Goal: Task Accomplishment & Management: Use online tool/utility

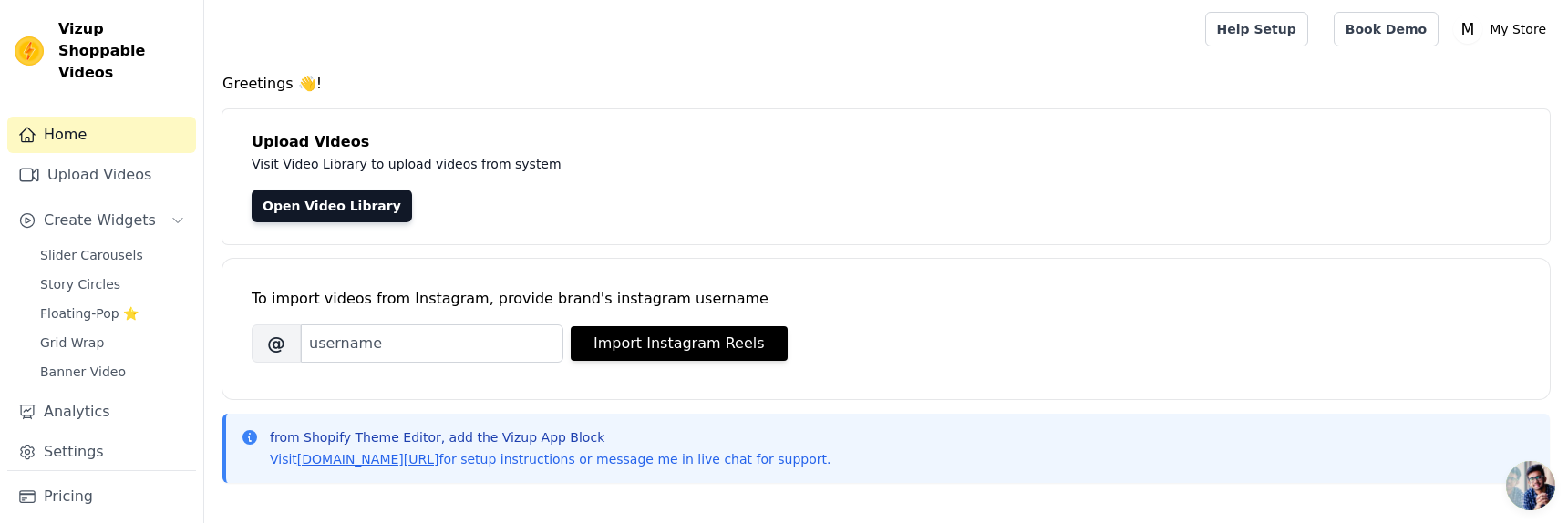
scroll to position [24, 0]
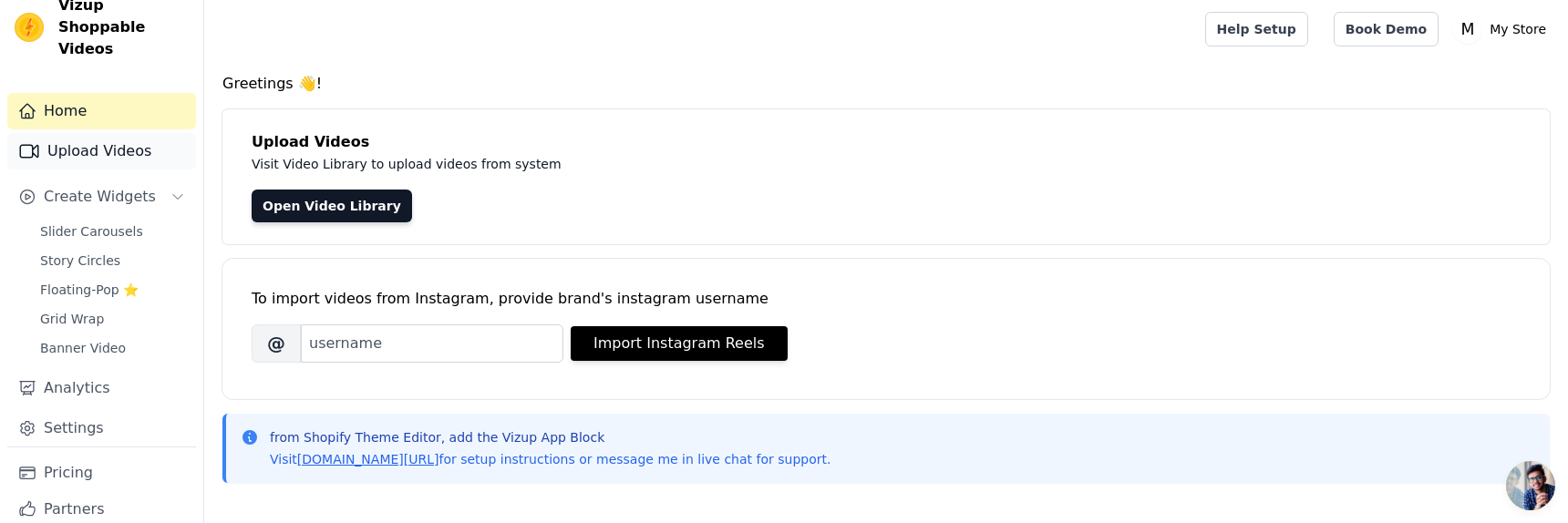
click at [123, 133] on link "Upload Videos" at bounding box center [102, 151] width 189 height 37
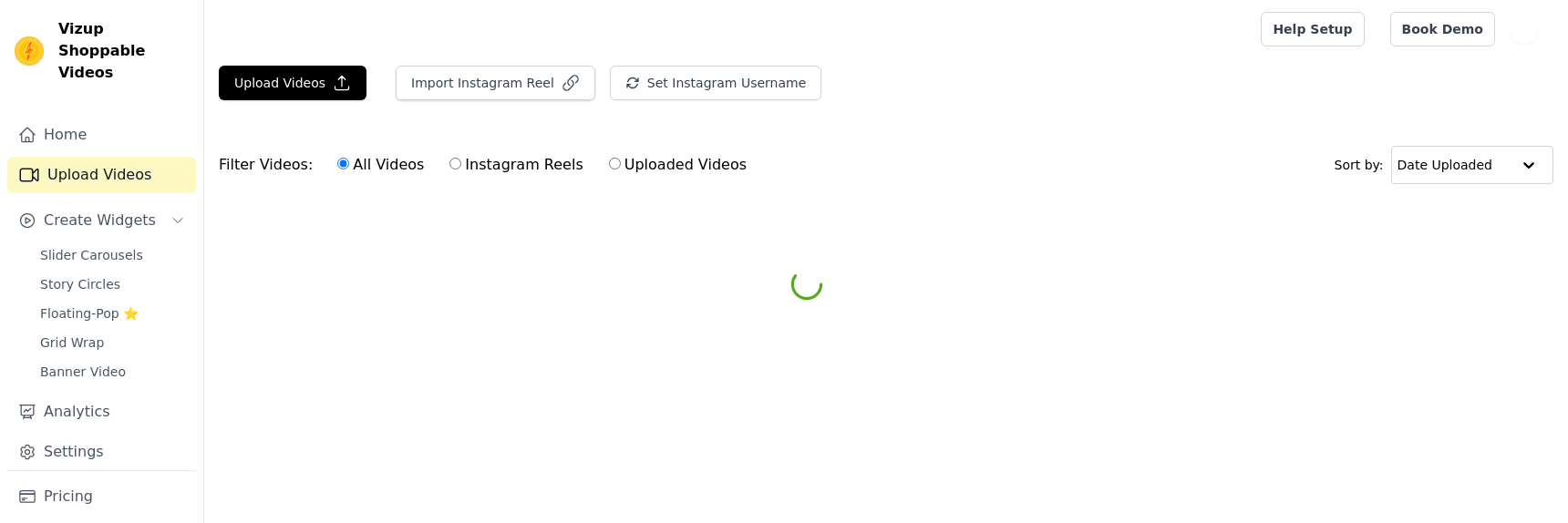
click at [123, 129] on link "Home" at bounding box center [102, 135] width 189 height 37
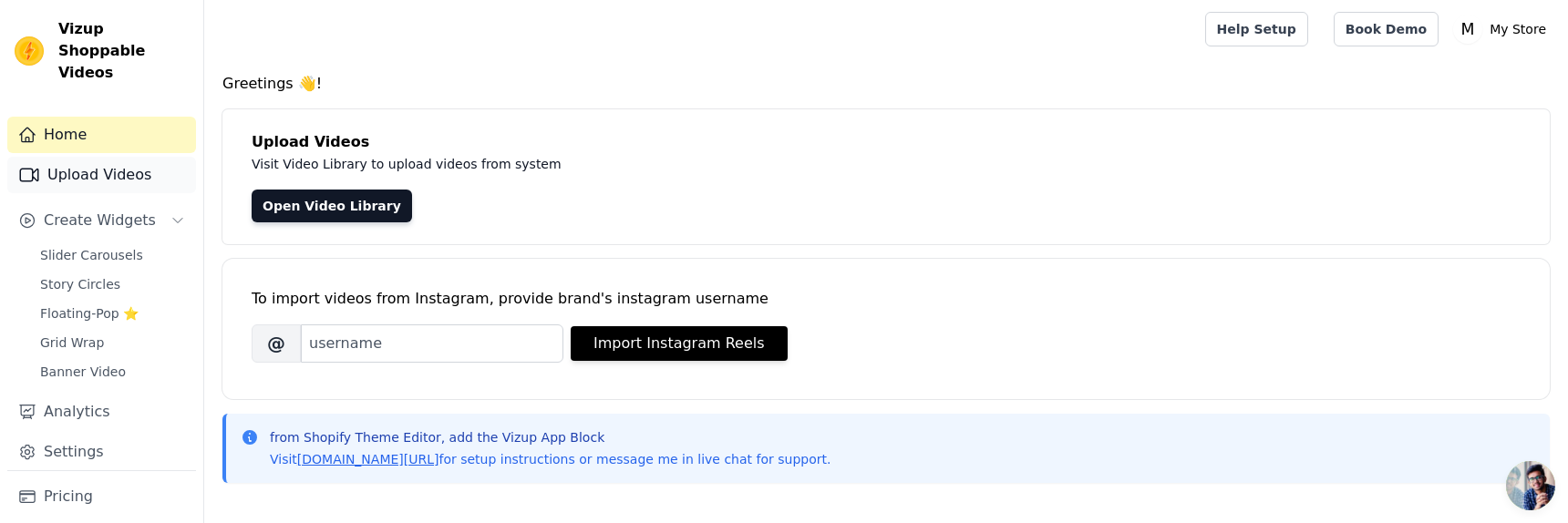
click at [100, 157] on link "Upload Videos" at bounding box center [102, 175] width 189 height 37
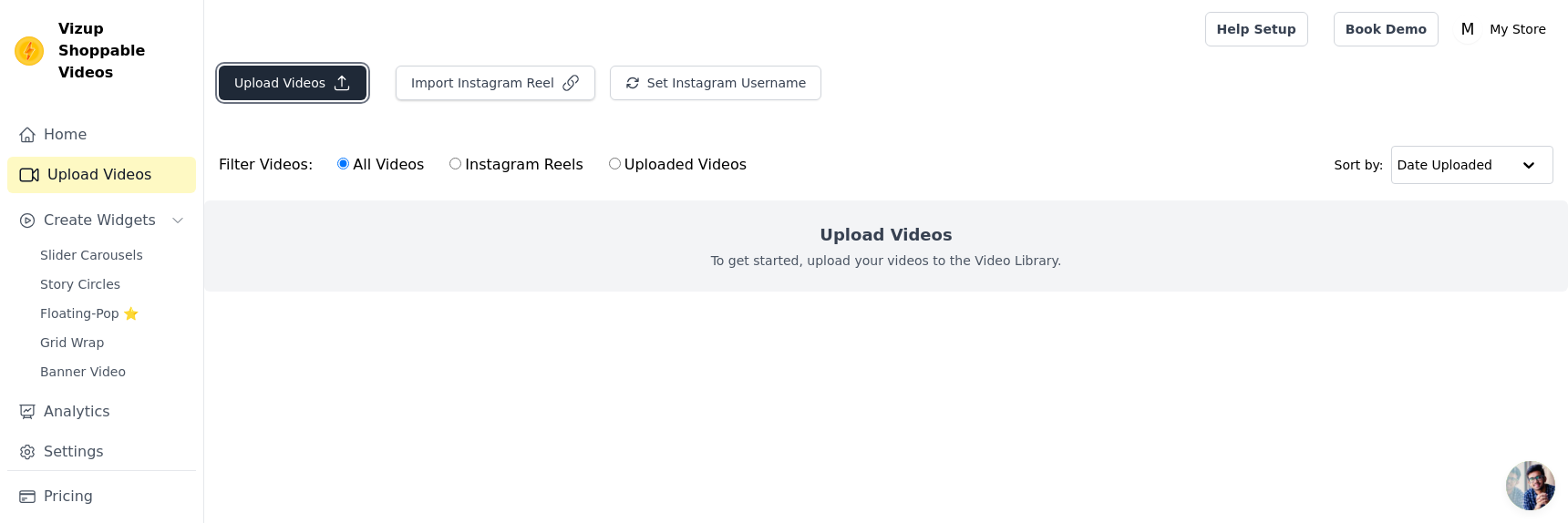
click at [278, 84] on button "Upload Videos" at bounding box center [292, 83] width 147 height 35
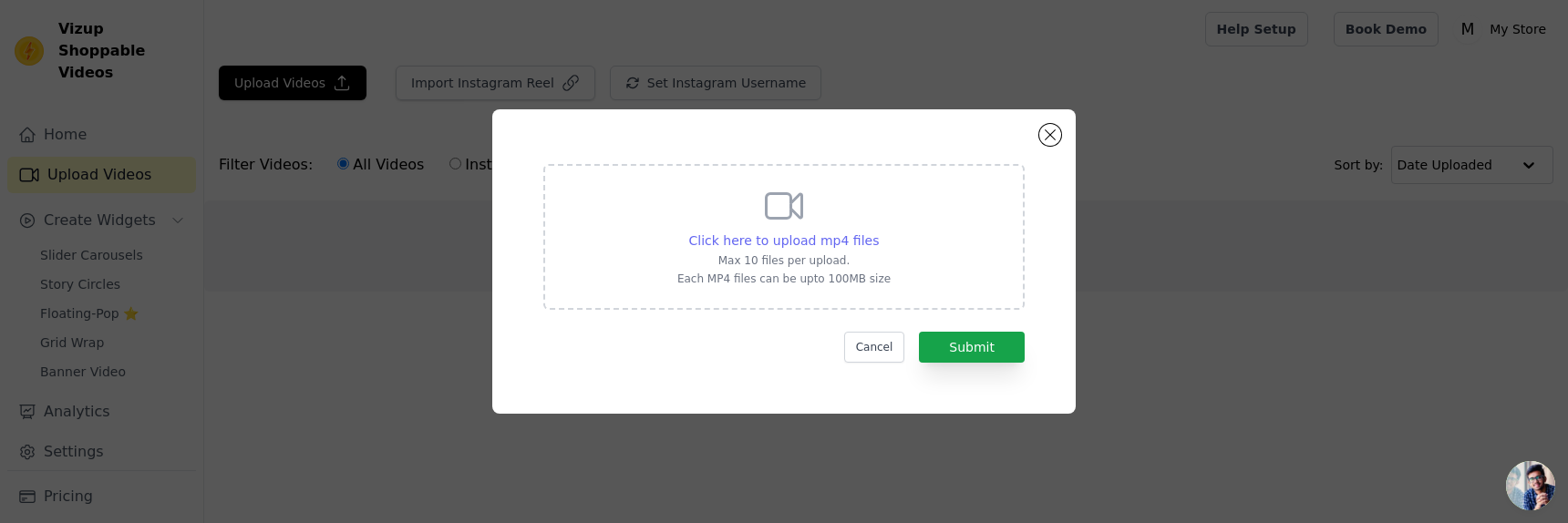
click at [804, 232] on div "Click here to upload mp4 files" at bounding box center [784, 241] width 191 height 18
click at [878, 232] on input "Click here to upload mp4 files Max 10 files per upload. Each MP4 files can be u…" at bounding box center [878, 231] width 1 height 1
click at [785, 243] on span "Click here to upload mp4 files" at bounding box center [784, 241] width 191 height 15
click at [878, 232] on input "Click here to upload mp4 files Max 10 files per upload. Each MP4 files can be u…" at bounding box center [878, 231] width 1 height 1
type input "C:\fakepath\snaptik_7332727535177846058_v2.mp4"
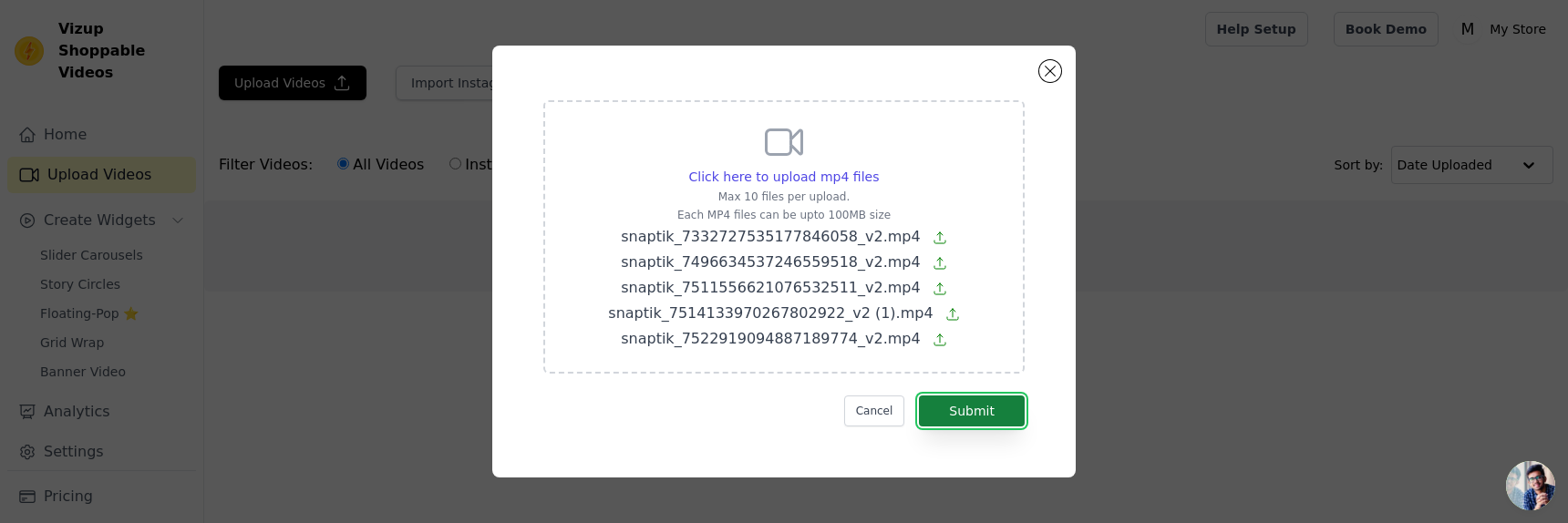
click at [1009, 412] on button "Submit" at bounding box center [971, 411] width 105 height 31
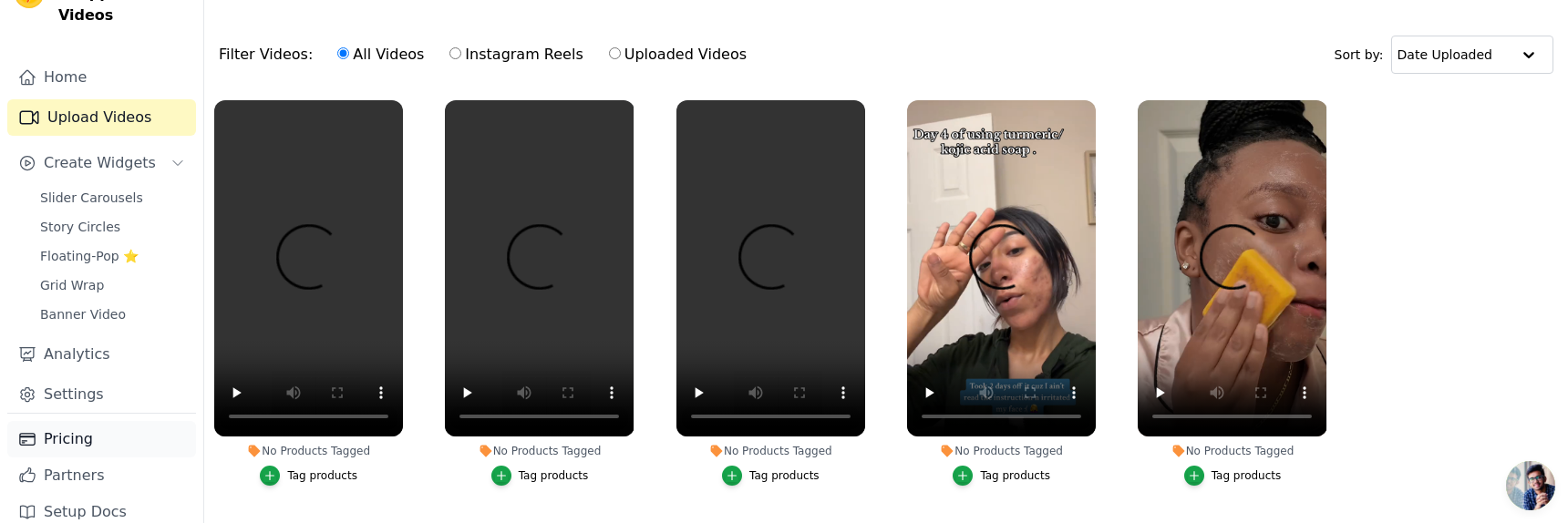
scroll to position [26, 0]
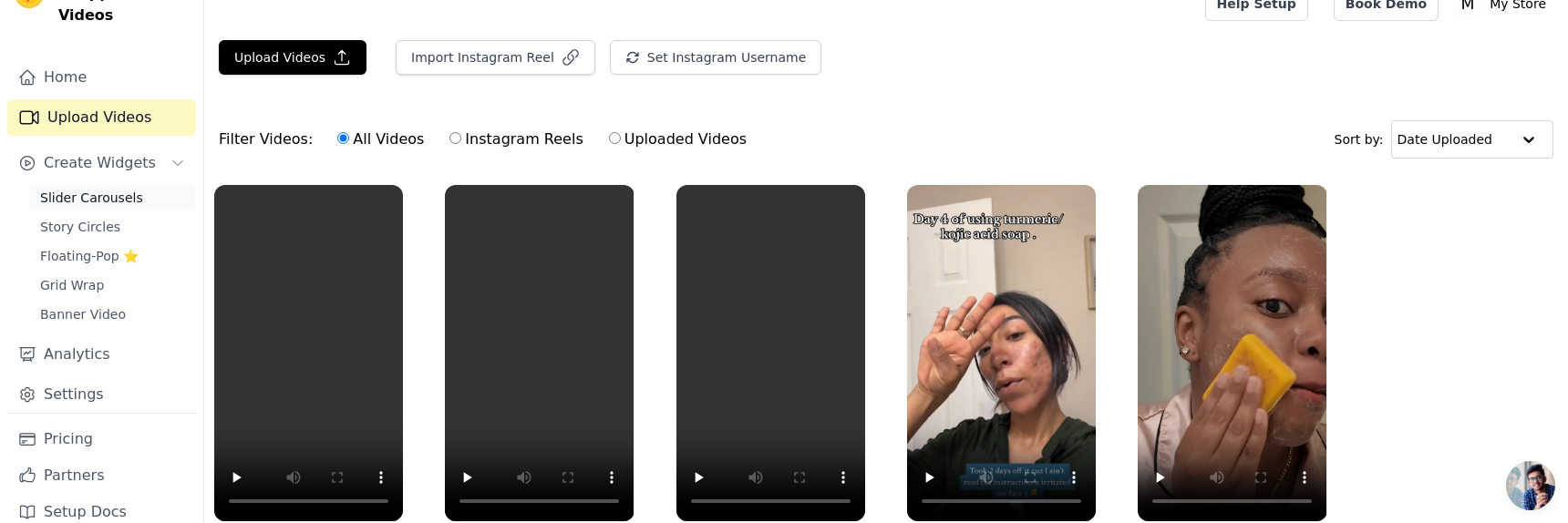
click at [108, 189] on span "Slider Carousels" at bounding box center [92, 198] width 103 height 18
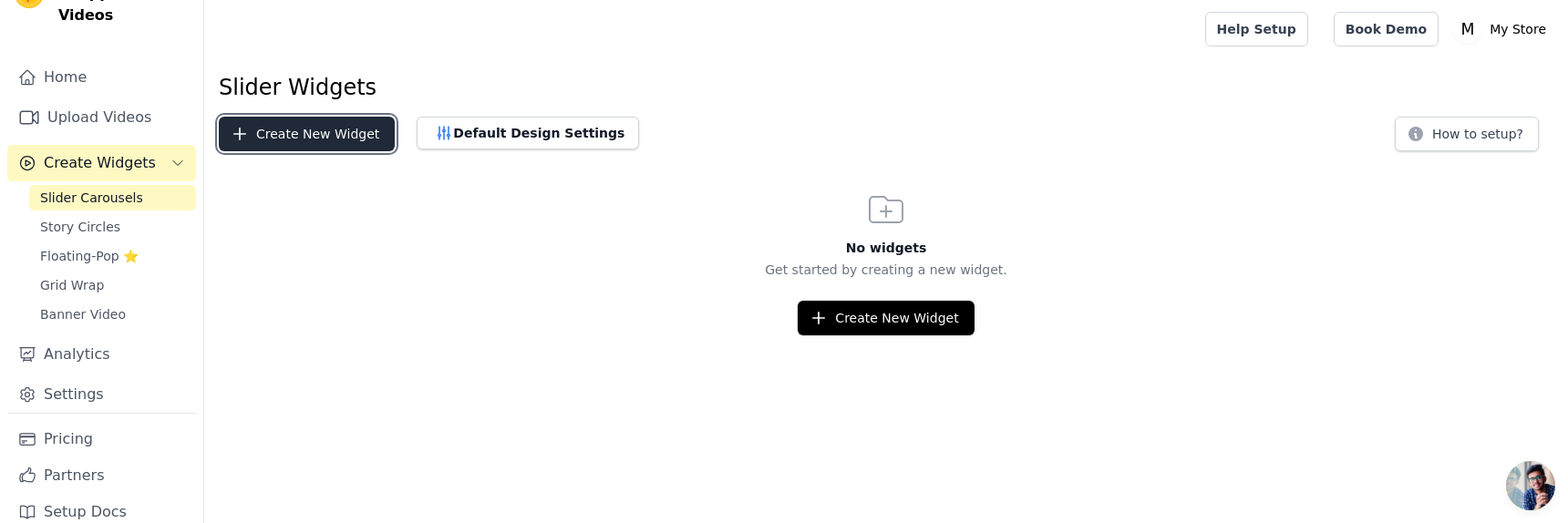
click at [336, 136] on button "Create New Widget" at bounding box center [307, 134] width 176 height 35
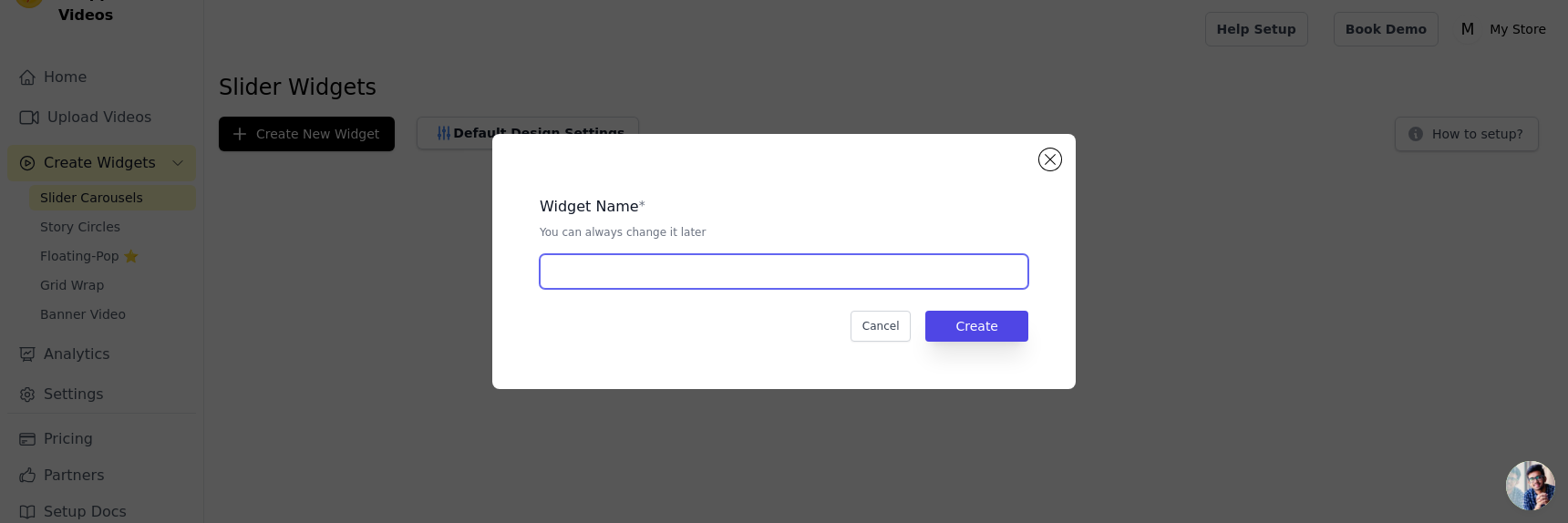
click at [909, 285] on input "text" at bounding box center [783, 272] width 488 height 35
type input "Soap"
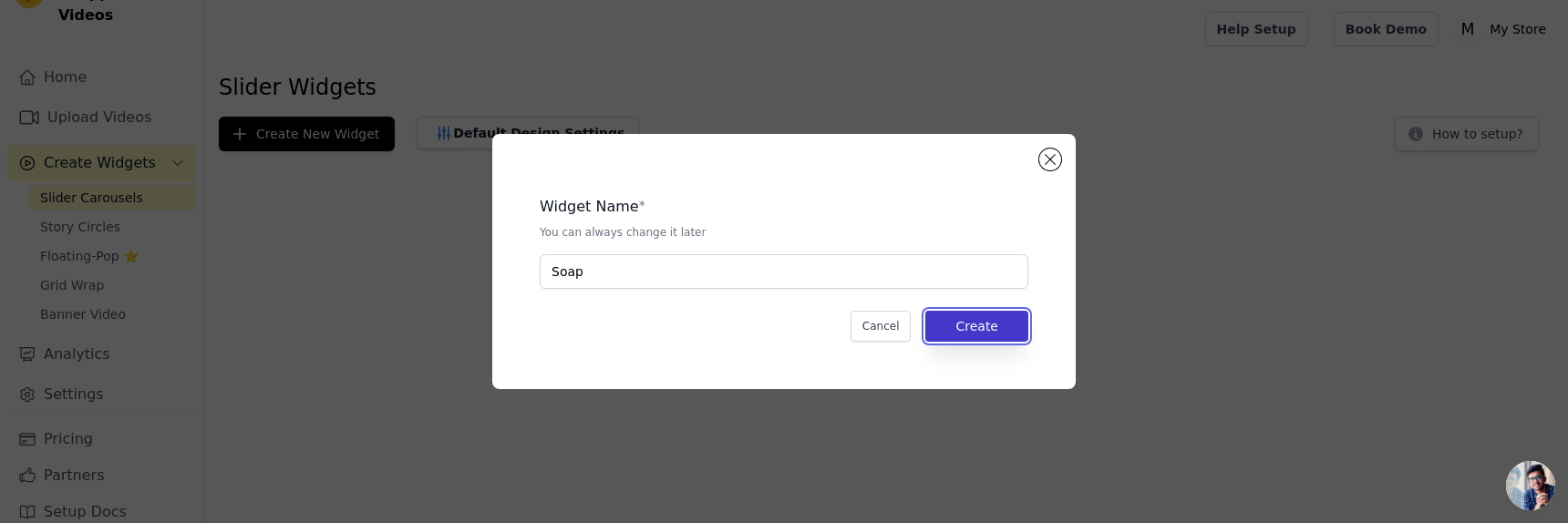
click at [1008, 331] on button "Create" at bounding box center [976, 326] width 103 height 31
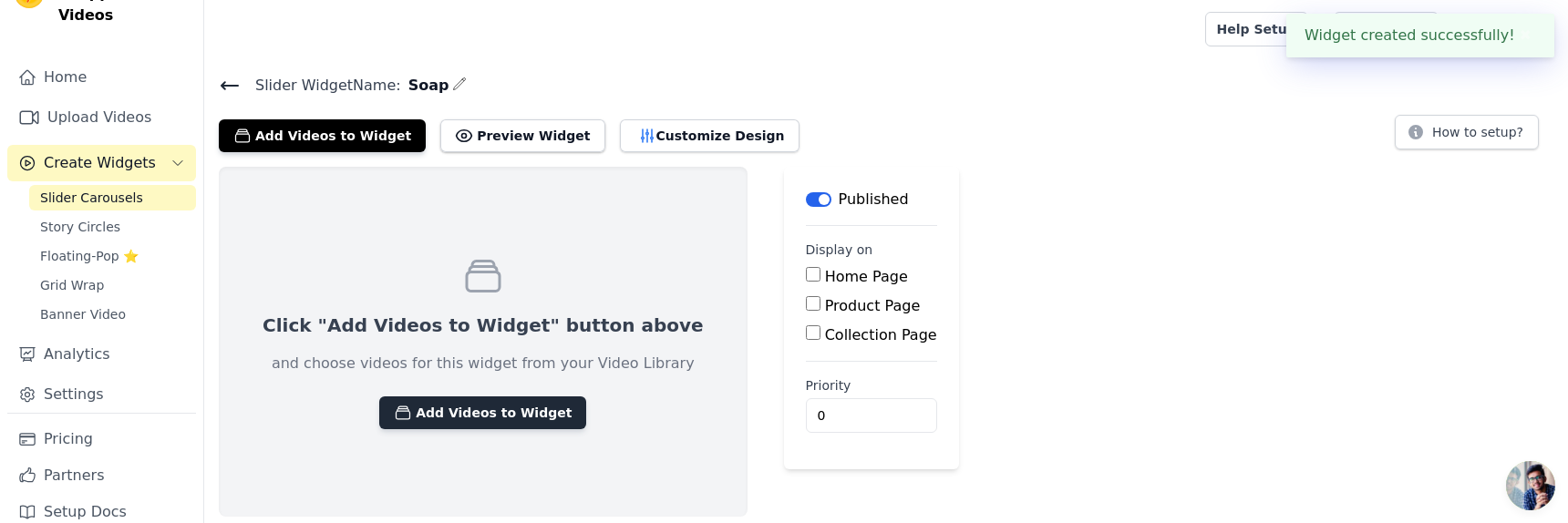
click at [435, 417] on button "Add Videos to Widget" at bounding box center [483, 413] width 207 height 33
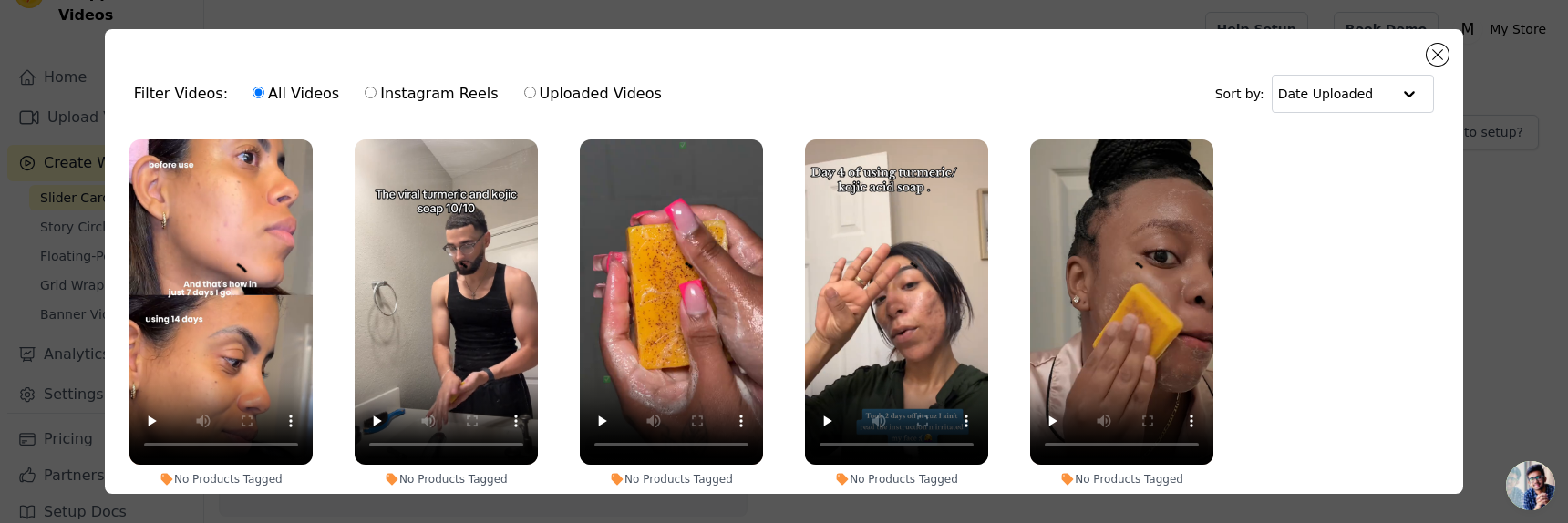
scroll to position [125, 0]
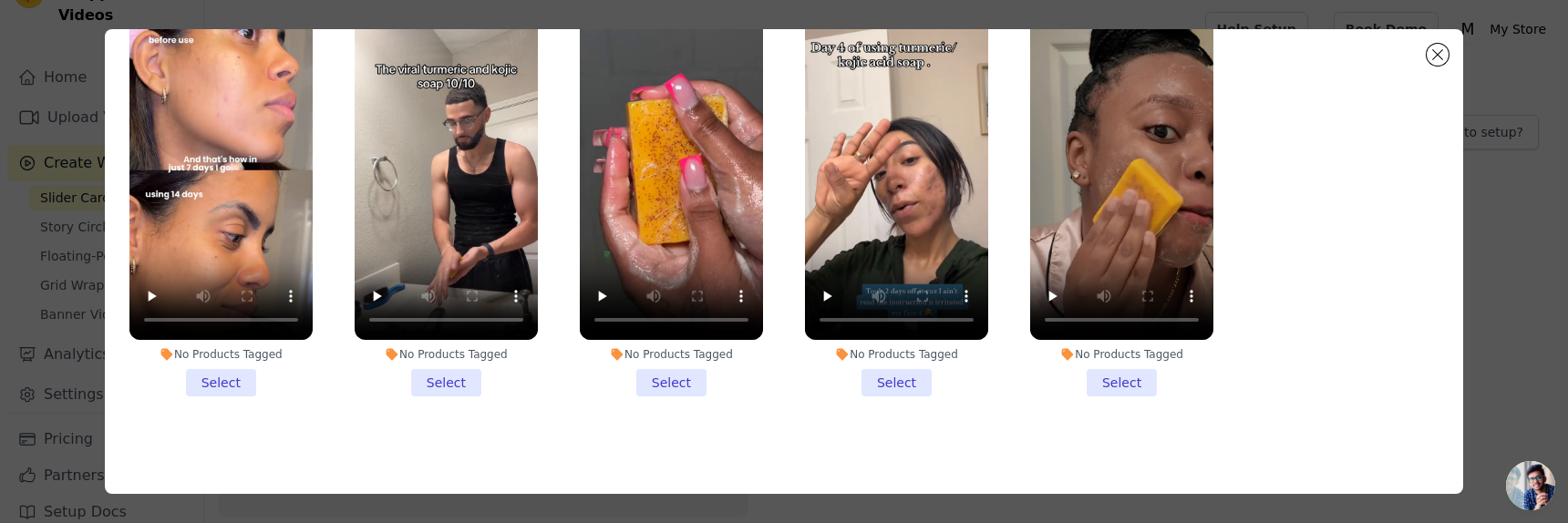
drag, startPoint x: 243, startPoint y: 378, endPoint x: 256, endPoint y: 376, distance: 13.2
click at [251, 376] on li "No Products Tagged Select" at bounding box center [221, 205] width 183 height 382
click at [0, 0] on input "No Products Tagged Select" at bounding box center [0, 0] width 0 height 0
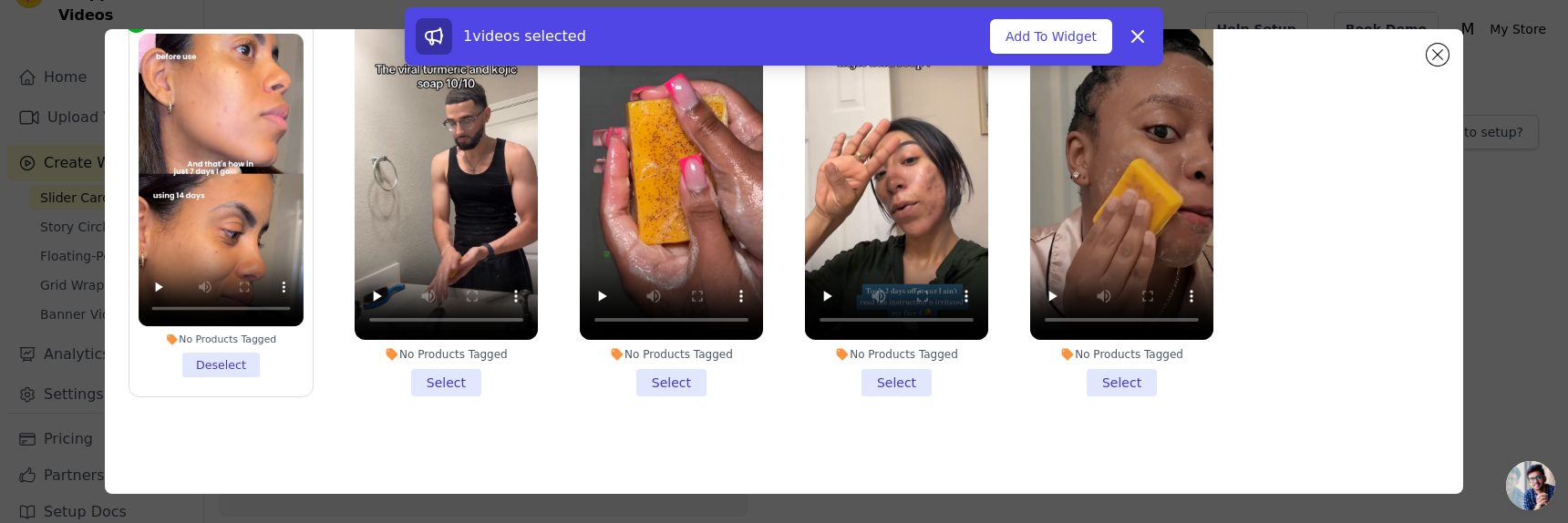
drag, startPoint x: 428, startPoint y: 382, endPoint x: 517, endPoint y: 384, distance: 89.0
click at [429, 383] on li "No Products Tagged Select" at bounding box center [446, 205] width 183 height 382
click at [0, 0] on input "No Products Tagged Select" at bounding box center [0, 0] width 0 height 0
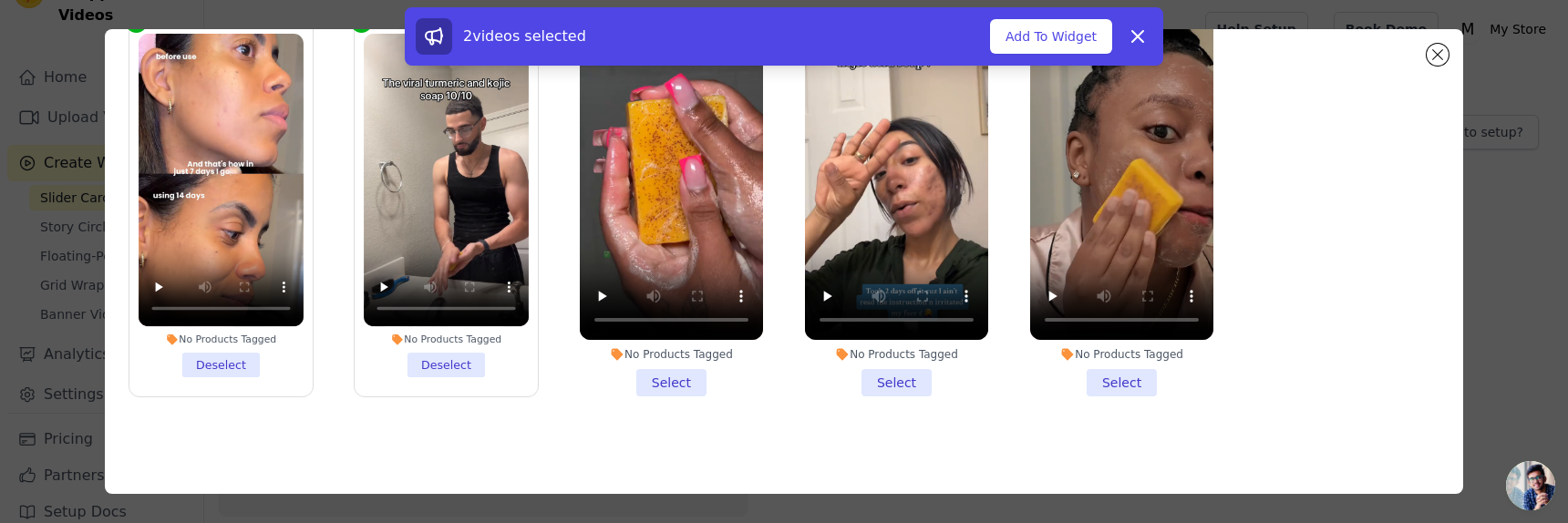
click at [676, 394] on li "No Products Tagged Select" at bounding box center [671, 205] width 183 height 382
click at [0, 0] on input "No Products Tagged Select" at bounding box center [0, 0] width 0 height 0
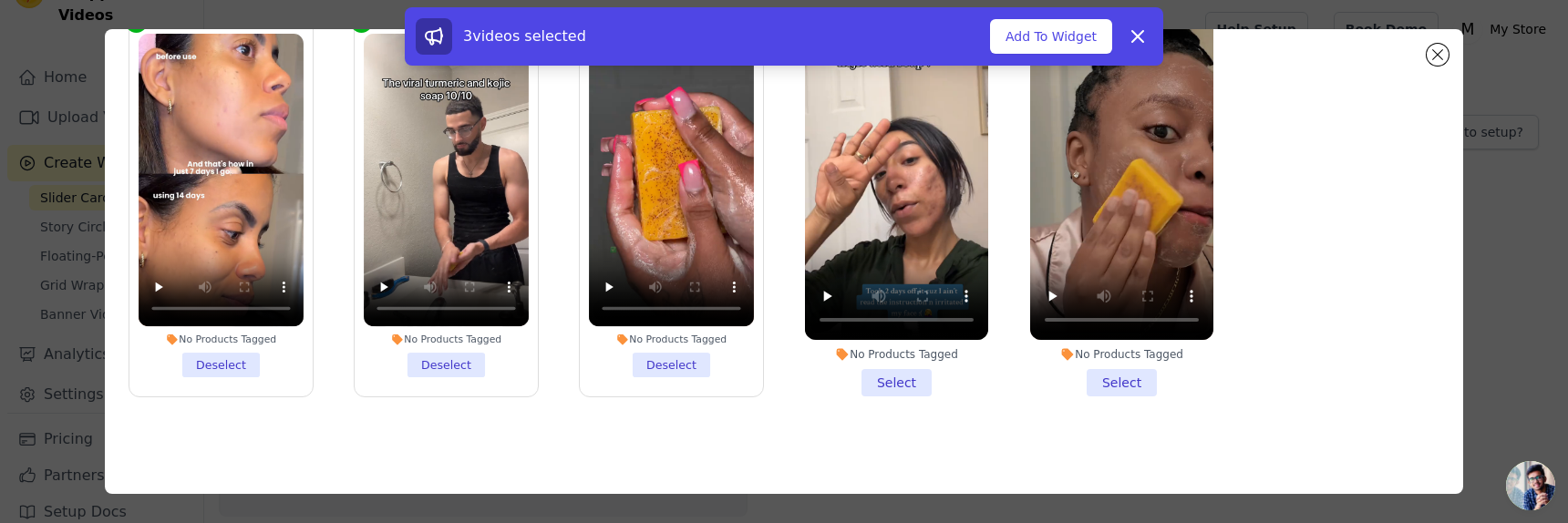
click at [865, 384] on li "No Products Tagged Select" at bounding box center [897, 205] width 183 height 382
click at [0, 0] on input "No Products Tagged Select" at bounding box center [0, 0] width 0 height 0
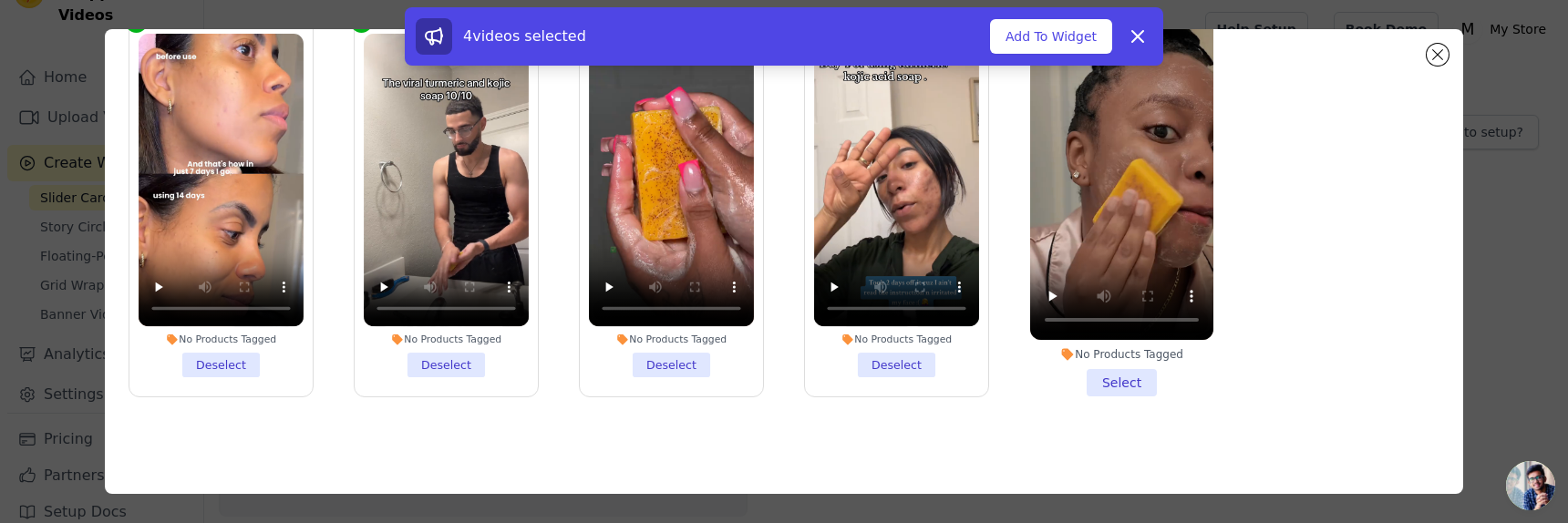
click at [1145, 379] on li "No Products Tagged Select" at bounding box center [1122, 205] width 183 height 382
click at [0, 0] on input "No Products Tagged Select" at bounding box center [0, 0] width 0 height 0
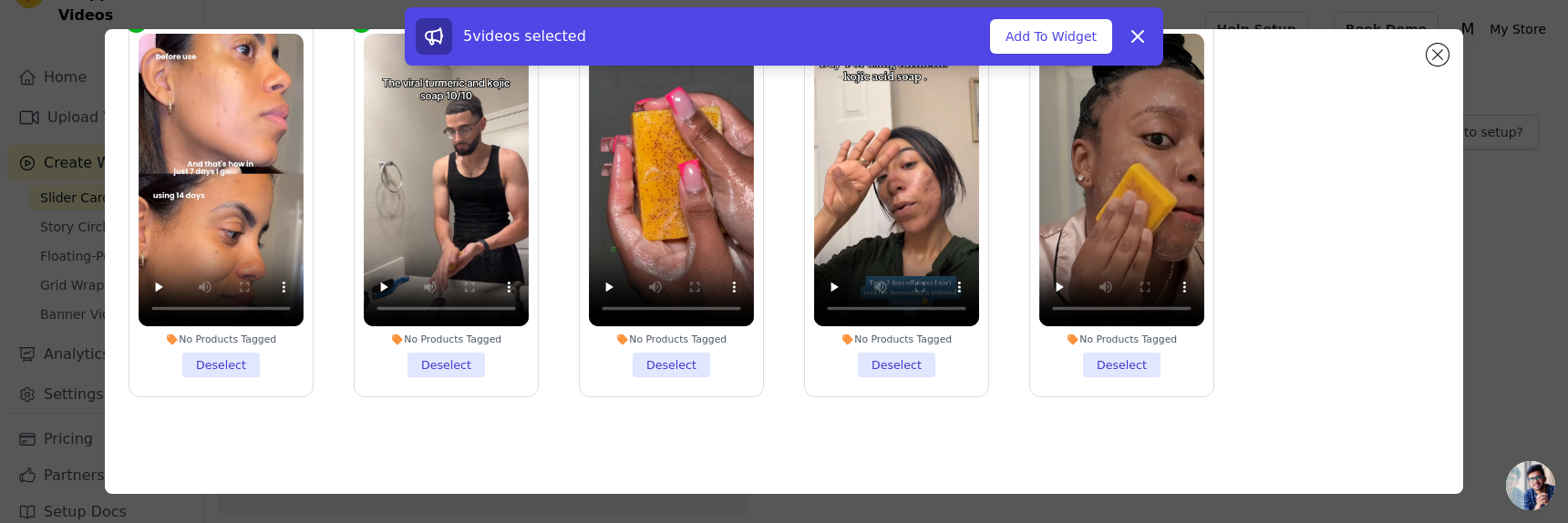
scroll to position [0, 0]
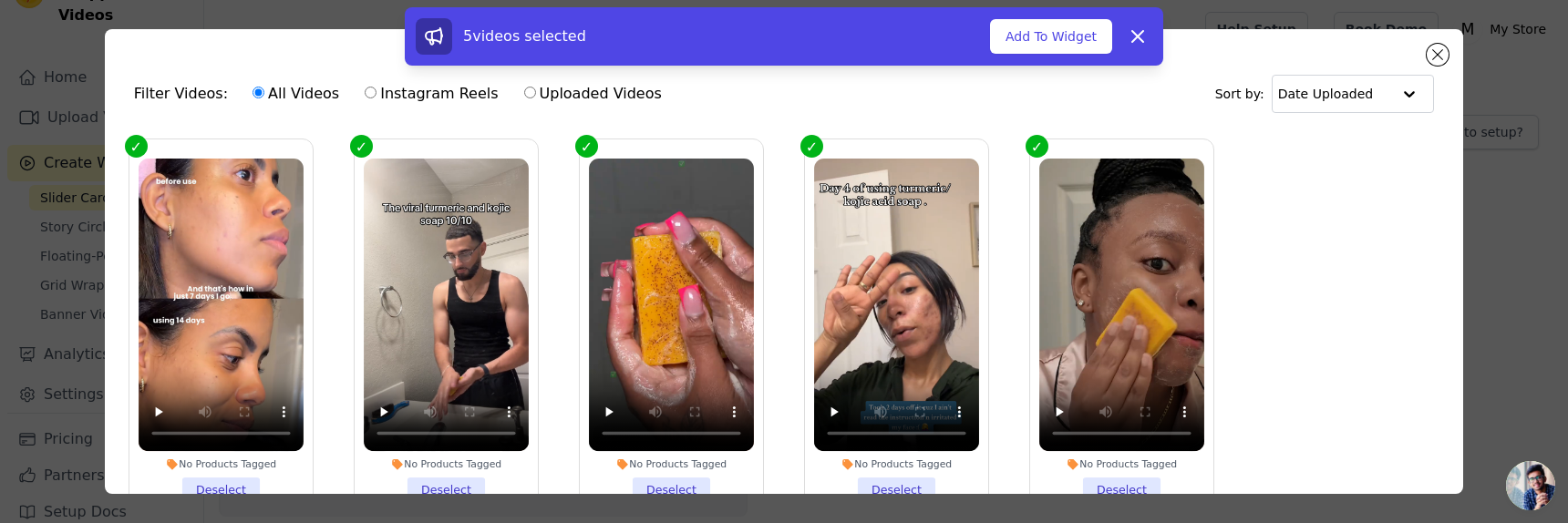
click at [1065, 58] on div "5 videos selected Add To Widget Dismiss" at bounding box center [784, 37] width 758 height 59
click at [1049, 32] on button "Add To Widget" at bounding box center [1051, 37] width 122 height 35
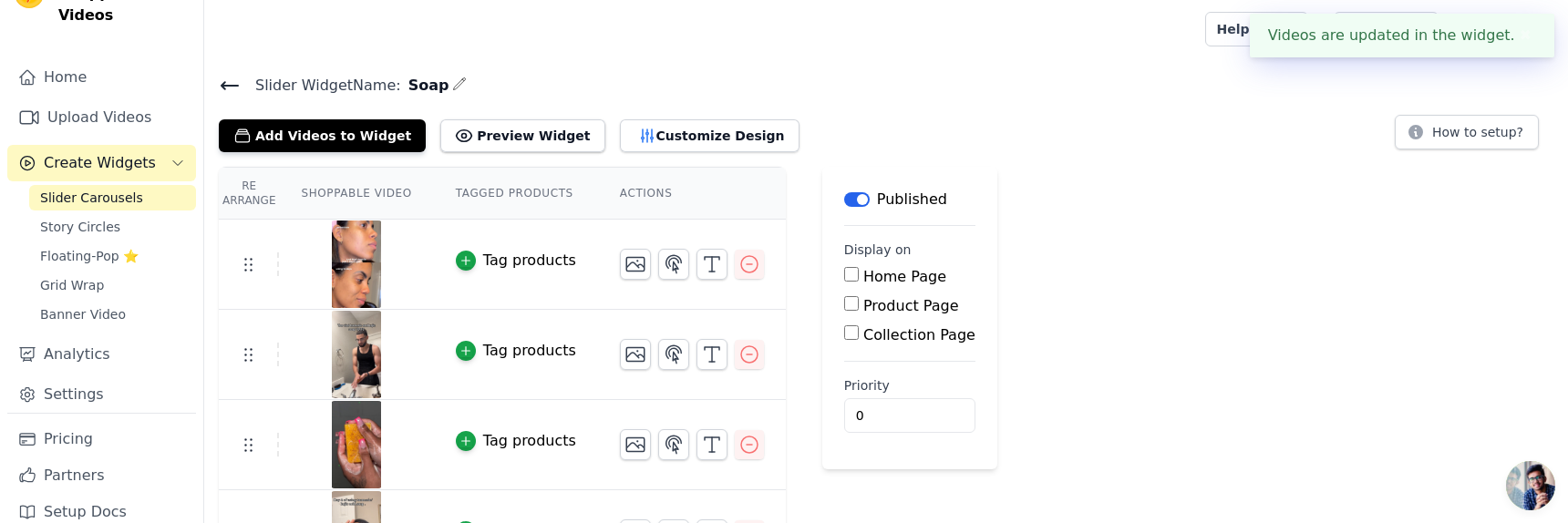
click at [855, 276] on div "Home Page" at bounding box center [909, 278] width 131 height 22
click at [850, 271] on input "Home Page" at bounding box center [852, 275] width 15 height 15
checkbox input "true"
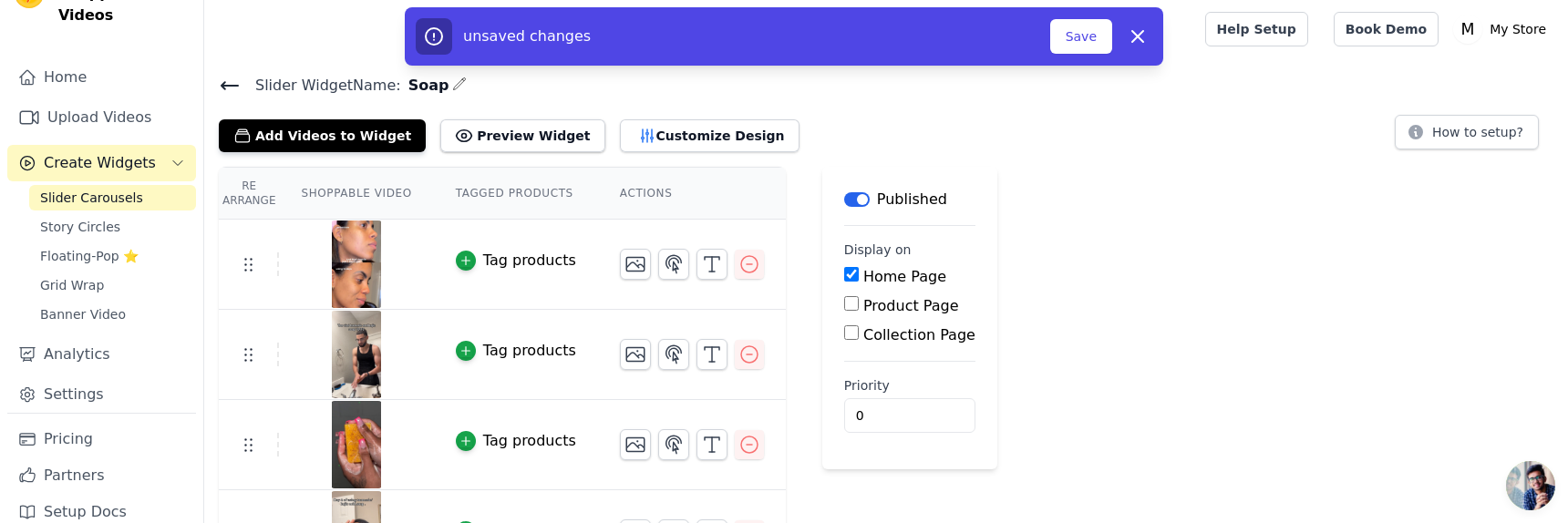
click at [852, 332] on input "Collection Page" at bounding box center [852, 332] width 15 height 15
checkbox input "true"
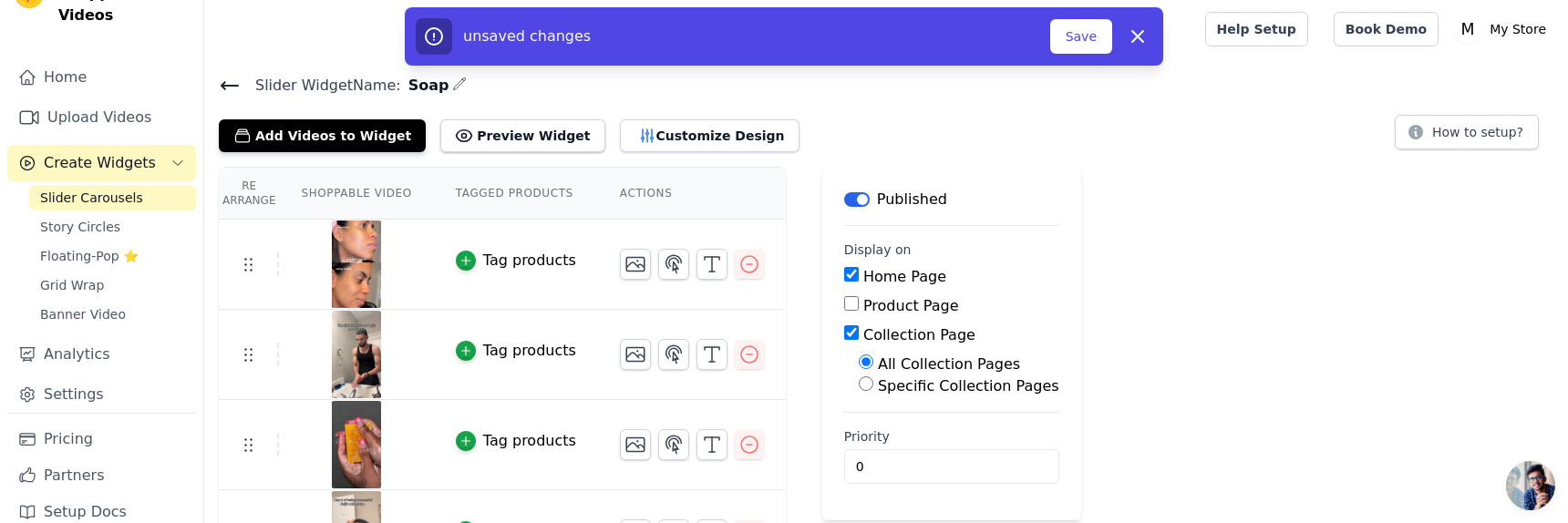
click at [863, 383] on input "Specific Collection Pages" at bounding box center [866, 384] width 15 height 15
radio input "true"
click at [867, 429] on button "Select Collection Pages" at bounding box center [945, 428] width 172 height 31
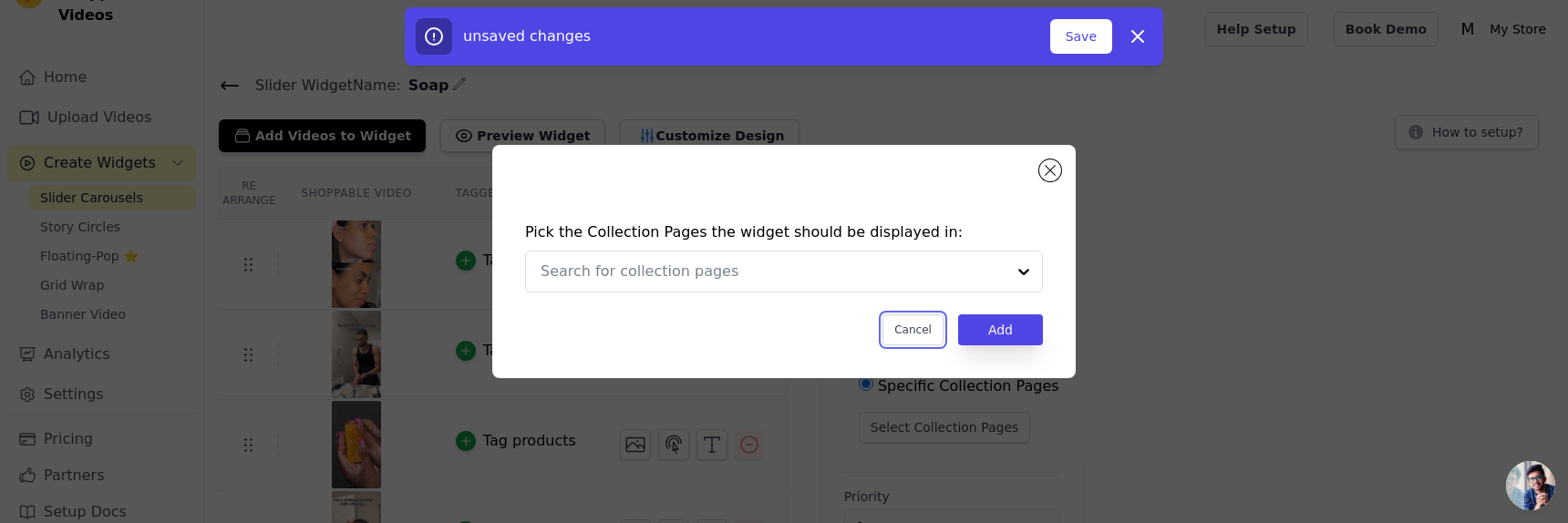
click at [913, 331] on button "Cancel" at bounding box center [912, 330] width 61 height 31
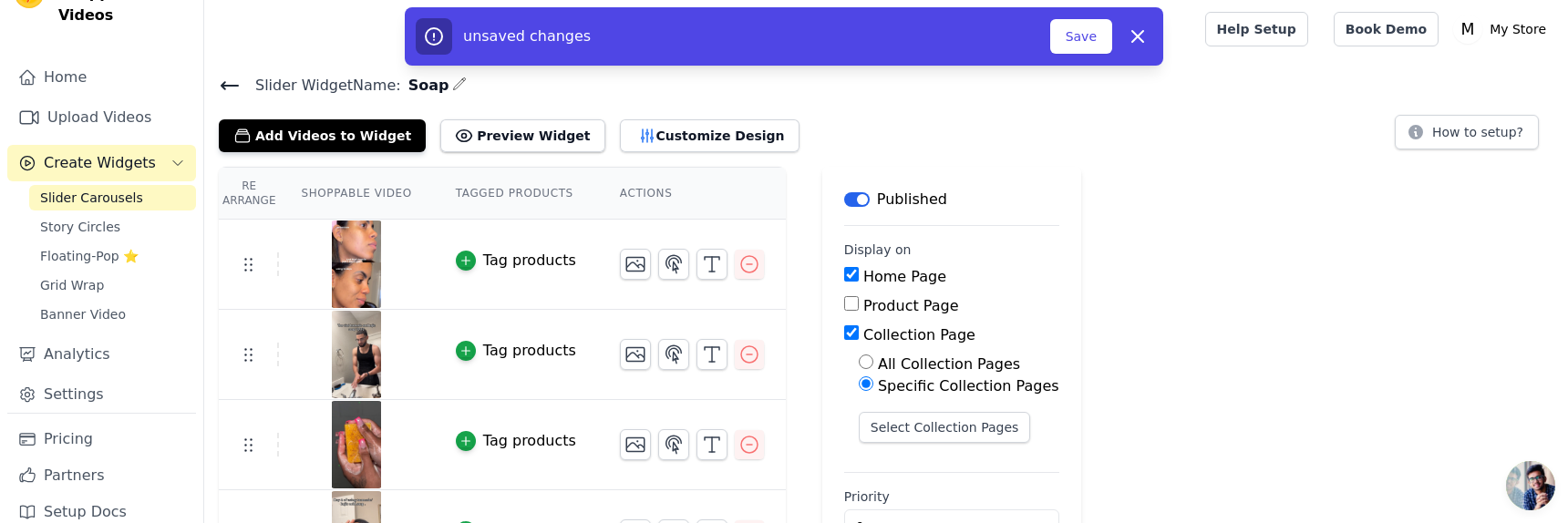
click at [855, 307] on div "Product Page" at bounding box center [952, 306] width 215 height 22
click at [846, 304] on input "Product Page" at bounding box center [852, 303] width 15 height 15
checkbox input "true"
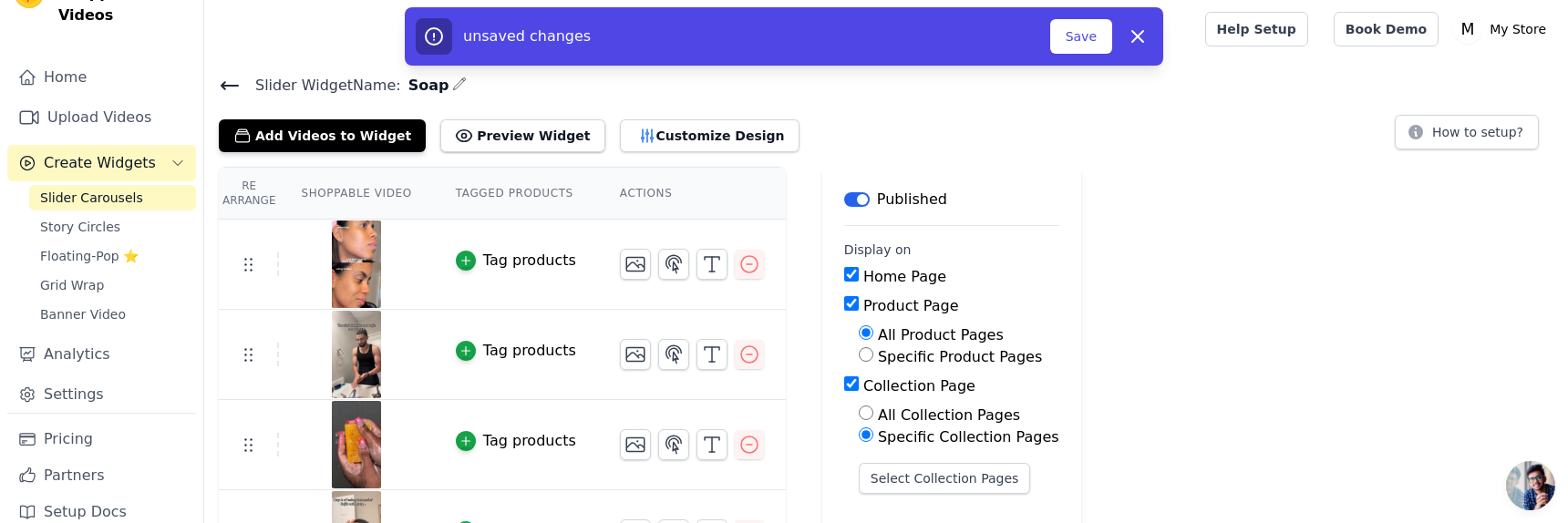
click at [850, 336] on div "All Product Pages Specific Product Pages" at bounding box center [952, 346] width 215 height 44
click at [864, 350] on input "Specific Product Pages" at bounding box center [866, 354] width 15 height 15
radio input "true"
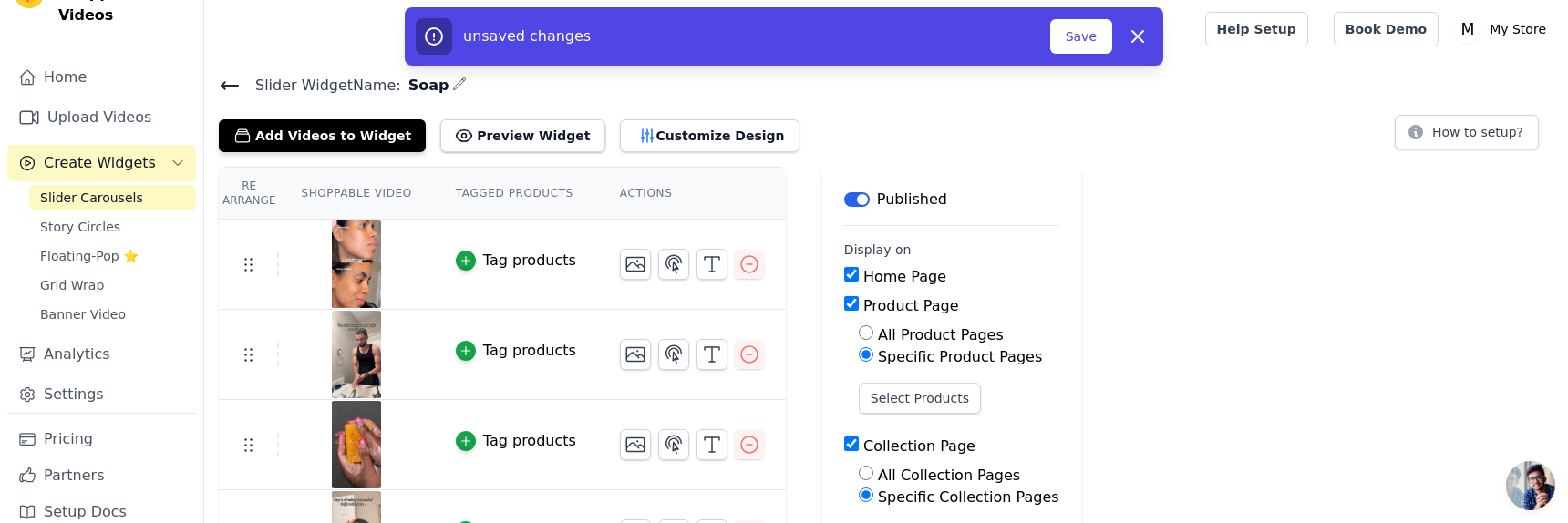
click at [844, 441] on input "Collection Page" at bounding box center [852, 444] width 15 height 15
checkbox input "false"
click at [882, 413] on div "Select Products" at bounding box center [951, 406] width 183 height 46
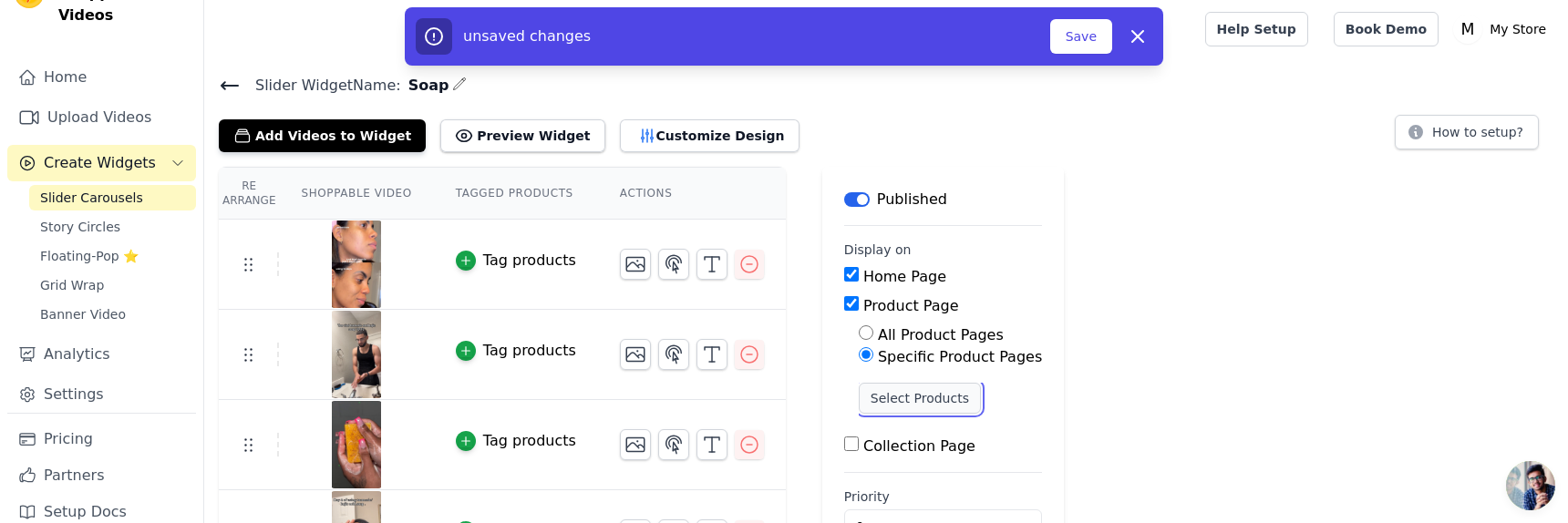
click at [890, 398] on button "Select Products" at bounding box center [920, 398] width 122 height 31
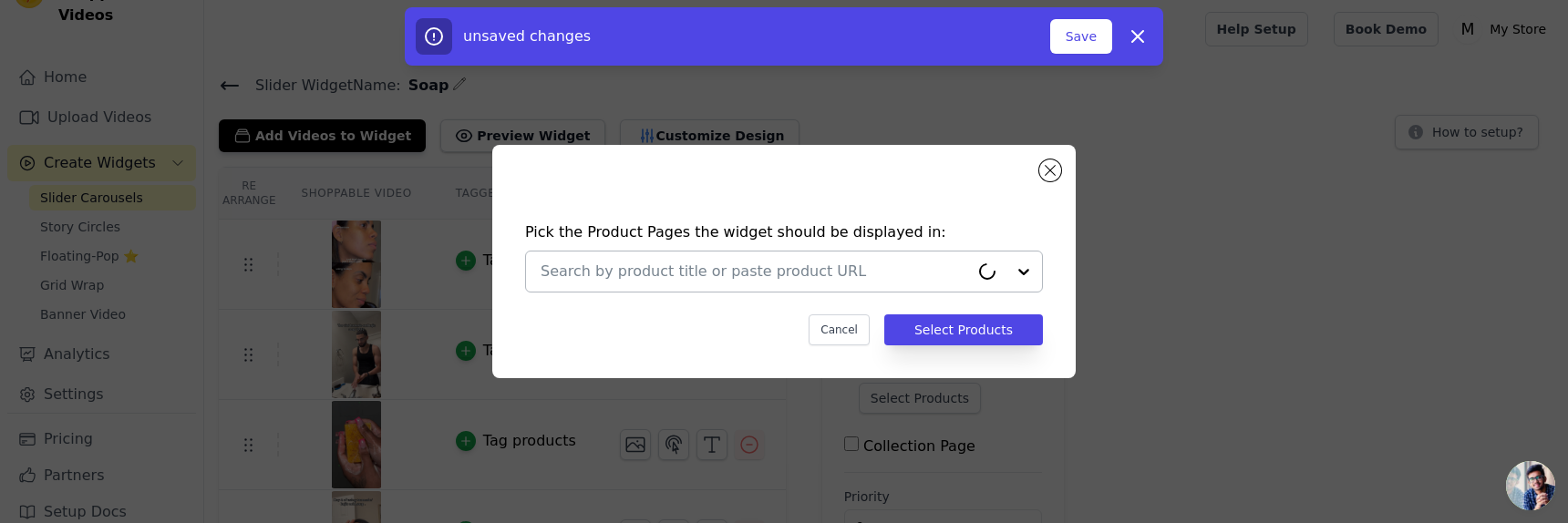
click at [848, 276] on input "text" at bounding box center [755, 272] width 429 height 22
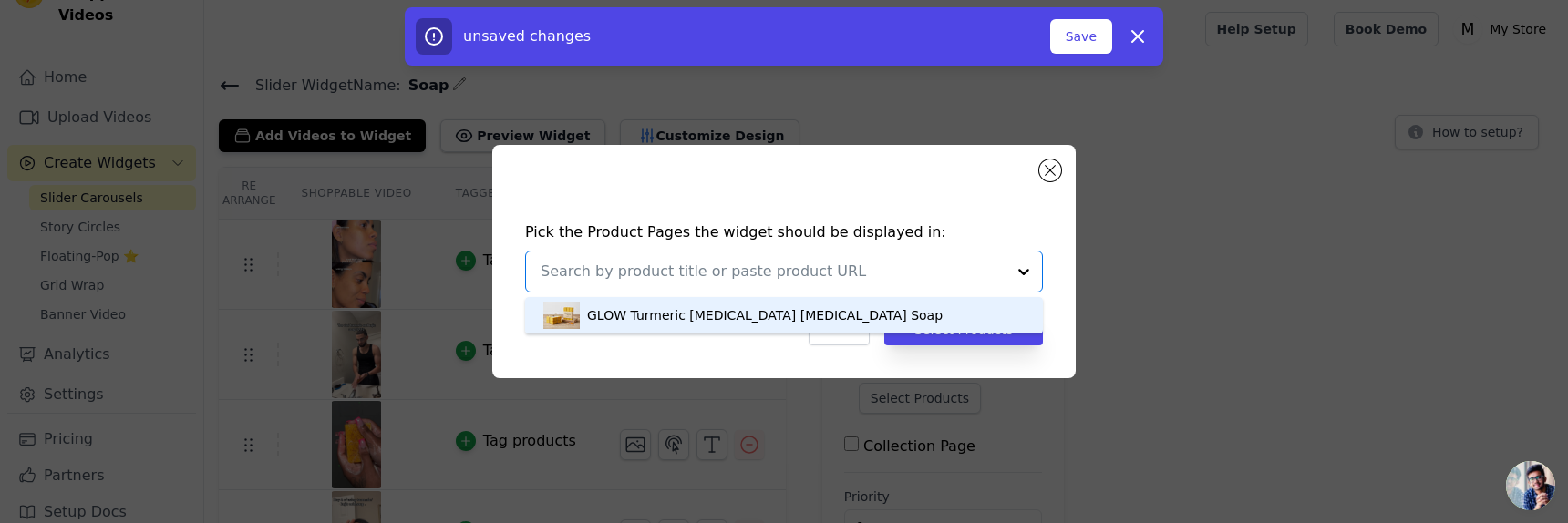
click at [811, 321] on div "GLOW Turmeric [MEDICAL_DATA] [MEDICAL_DATA] Soap" at bounding box center [765, 315] width 355 height 18
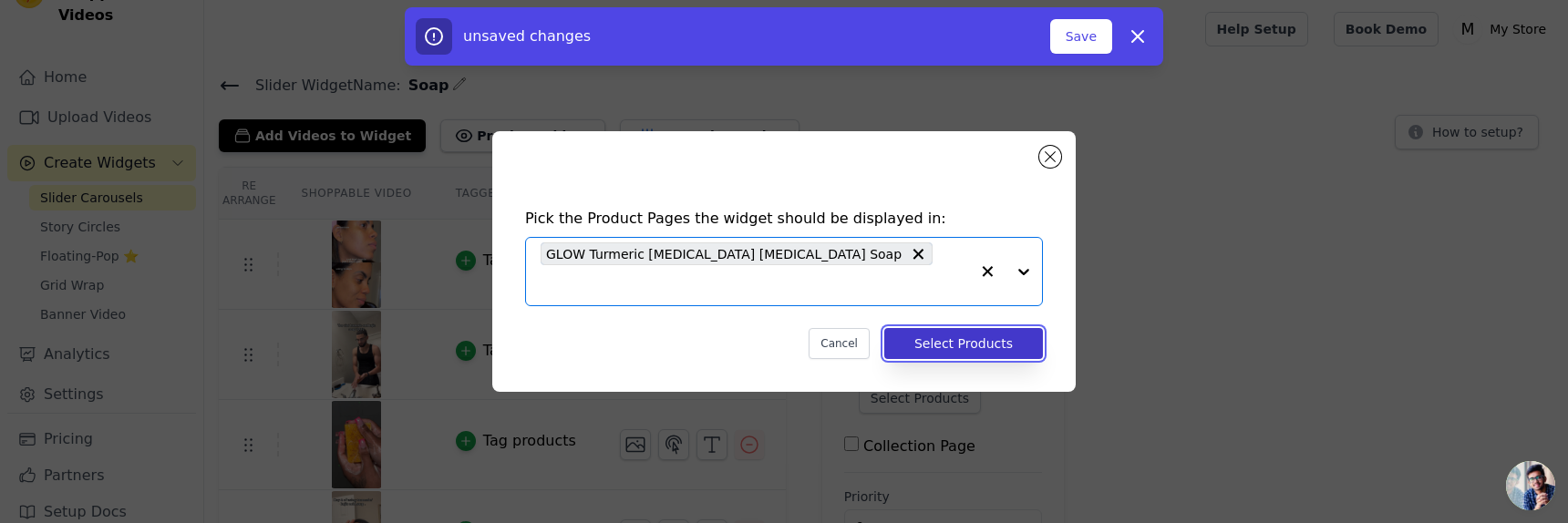
click at [917, 340] on button "Select Products" at bounding box center [963, 343] width 158 height 31
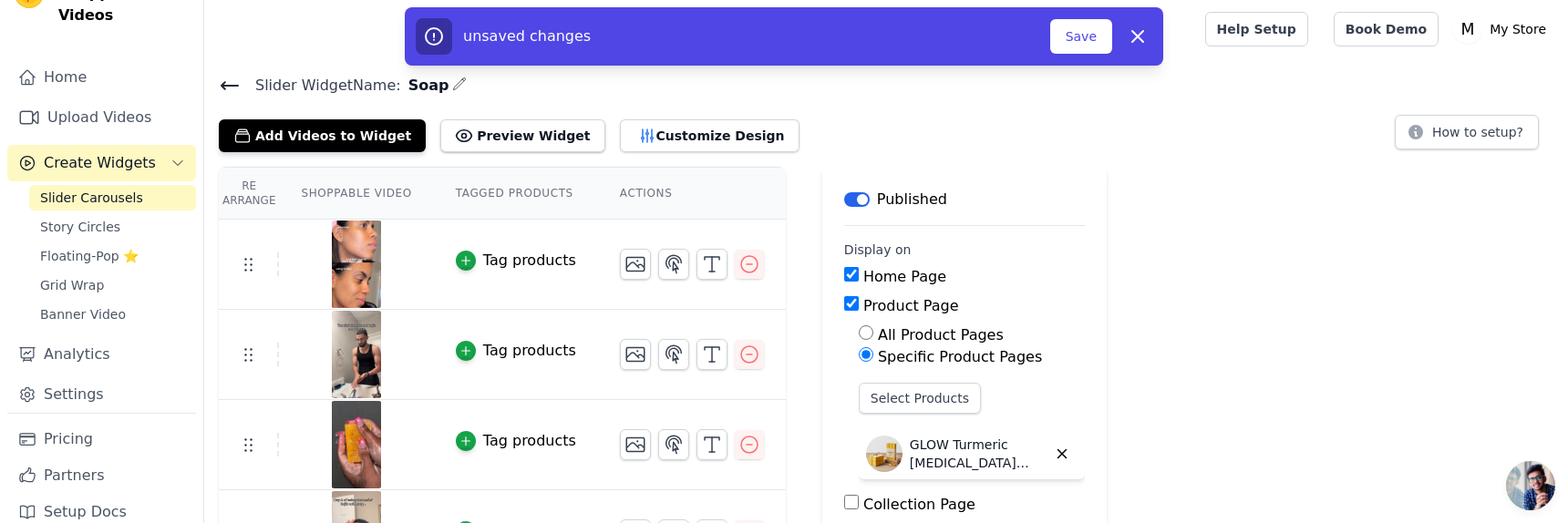
click at [1116, 38] on div "unsaved changes Save Dismiss" at bounding box center [784, 37] width 736 height 37
click at [1075, 35] on button "Save" at bounding box center [1082, 37] width 62 height 35
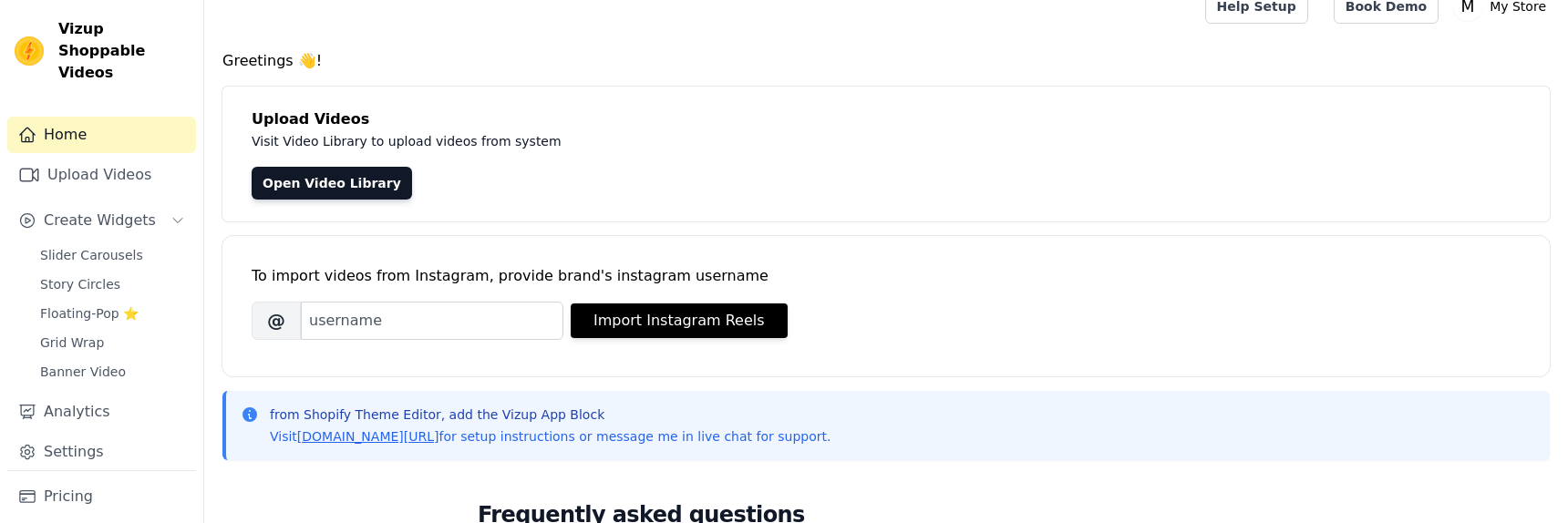
scroll to position [40, 0]
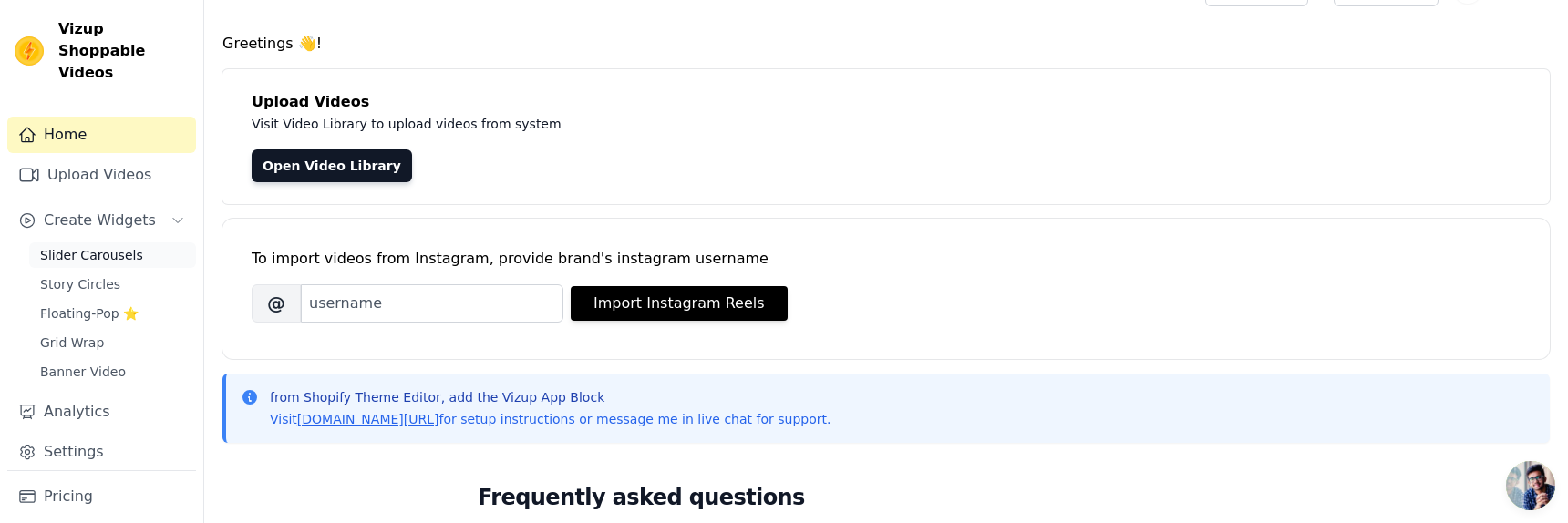
click at [128, 246] on span "Slider Carousels" at bounding box center [92, 256] width 103 height 18
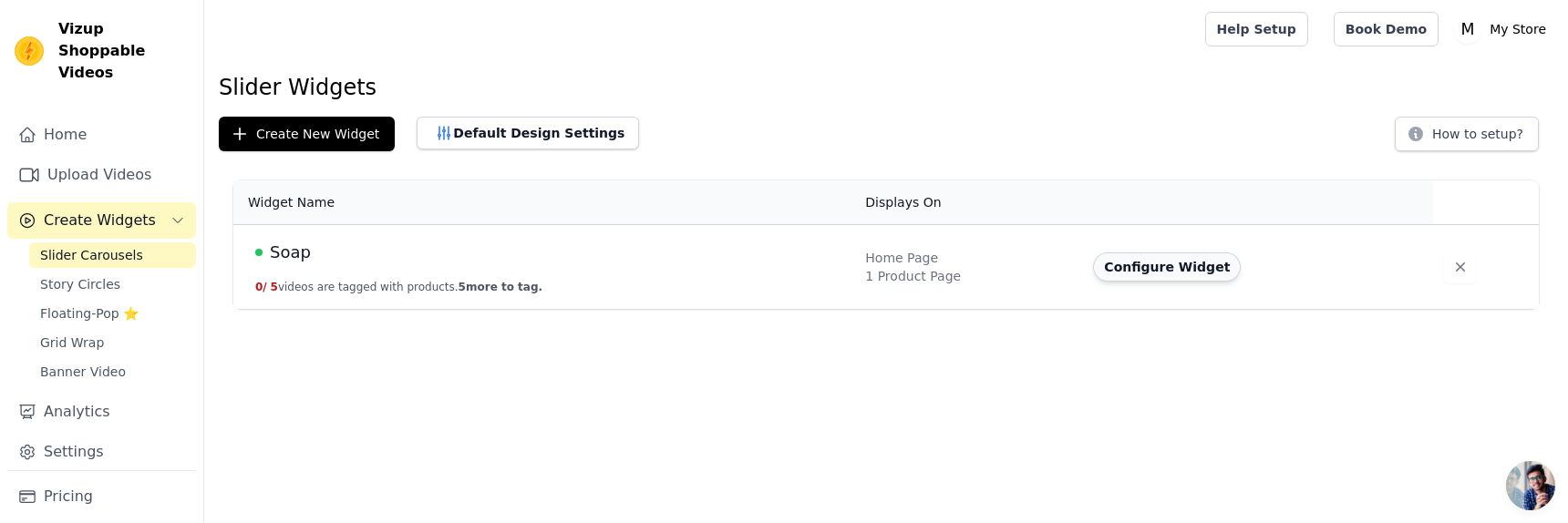
click at [1204, 270] on button "Configure Widget" at bounding box center [1166, 267] width 147 height 29
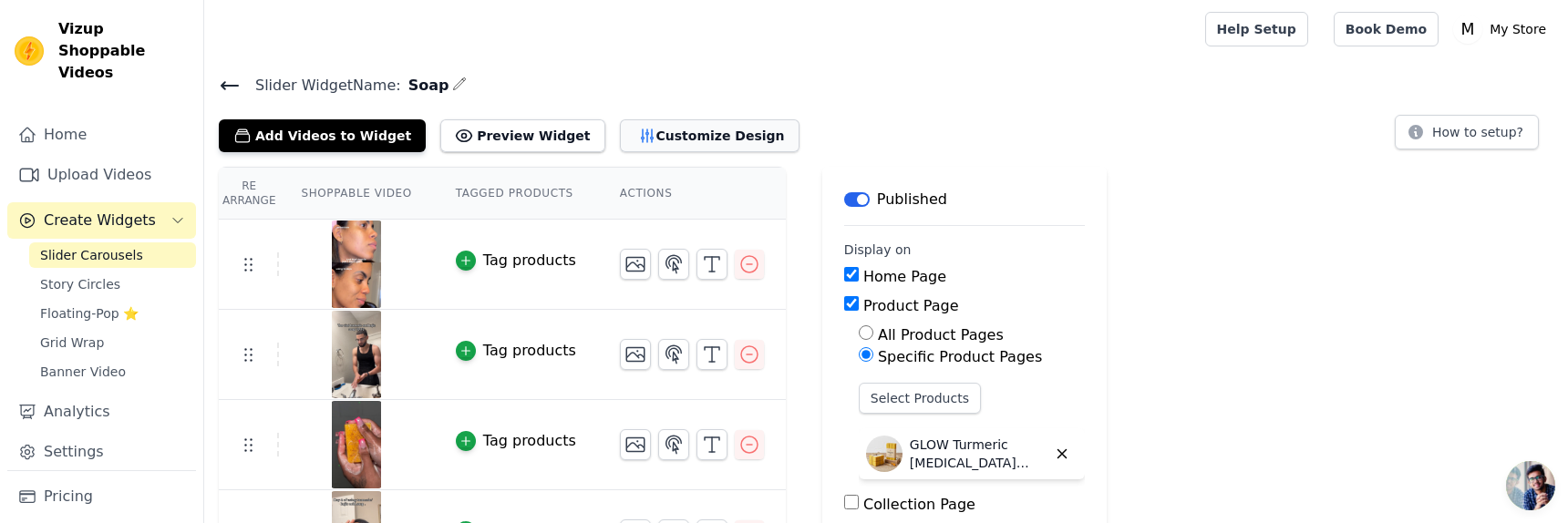
click at [724, 136] on button "Customize Design" at bounding box center [710, 136] width 180 height 33
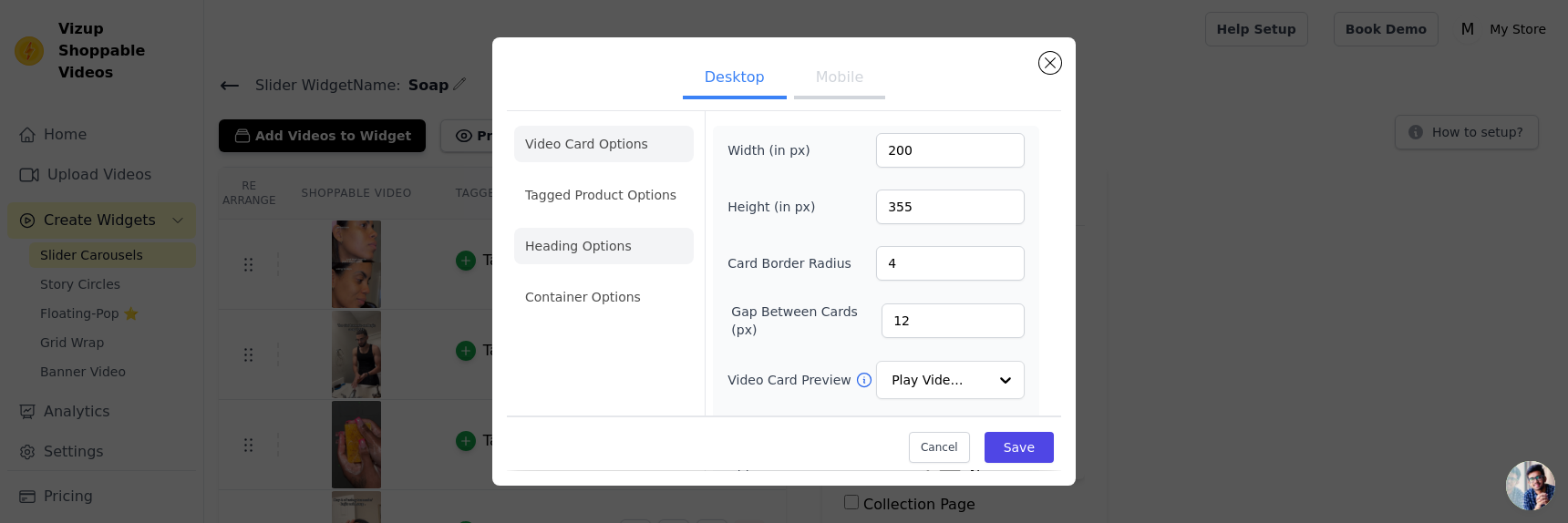
click at [618, 240] on li "Heading Options" at bounding box center [604, 246] width 180 height 37
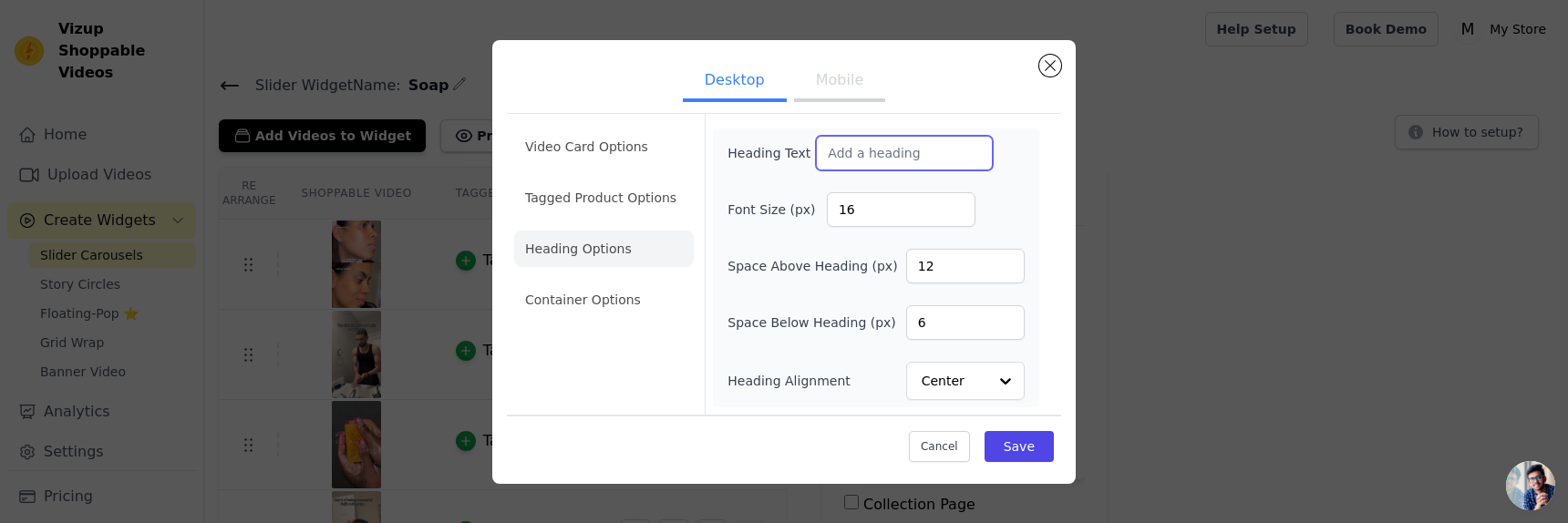
click at [926, 140] on input "Heading Text" at bounding box center [904, 153] width 177 height 35
type input ""Transformify Glow""
click at [1022, 448] on button "Save" at bounding box center [1019, 447] width 70 height 31
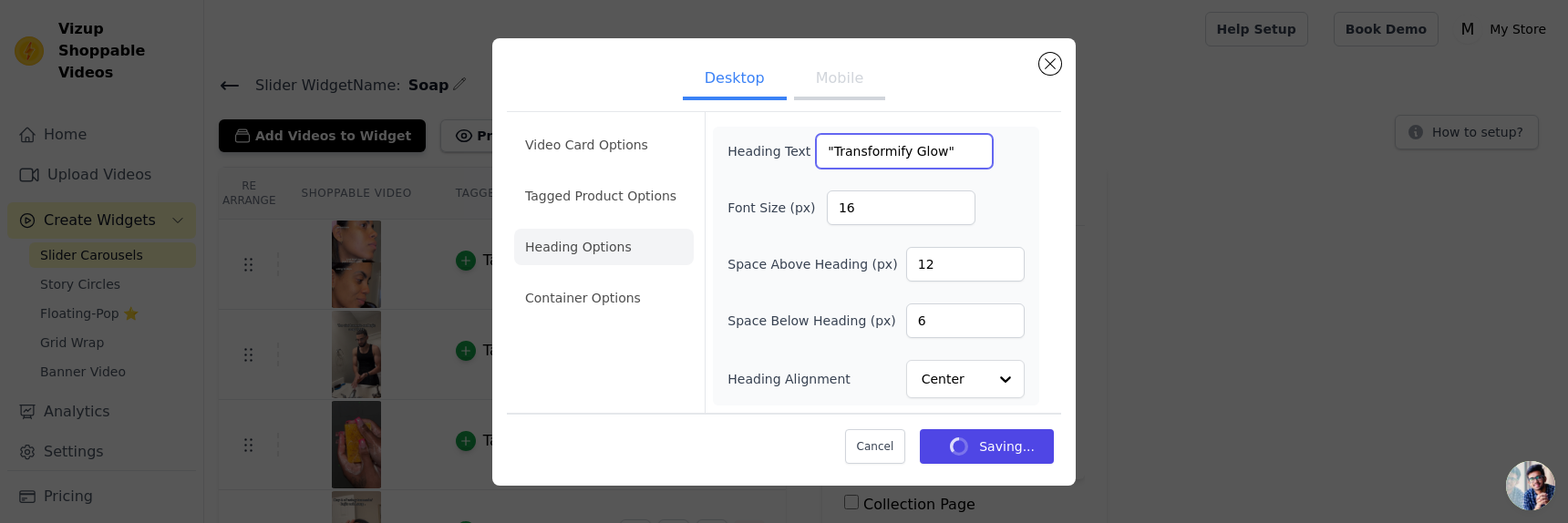
click at [833, 147] on input ""Transformify Glow"" at bounding box center [904, 151] width 177 height 35
click at [822, 80] on button "Mobile" at bounding box center [840, 81] width 92 height 40
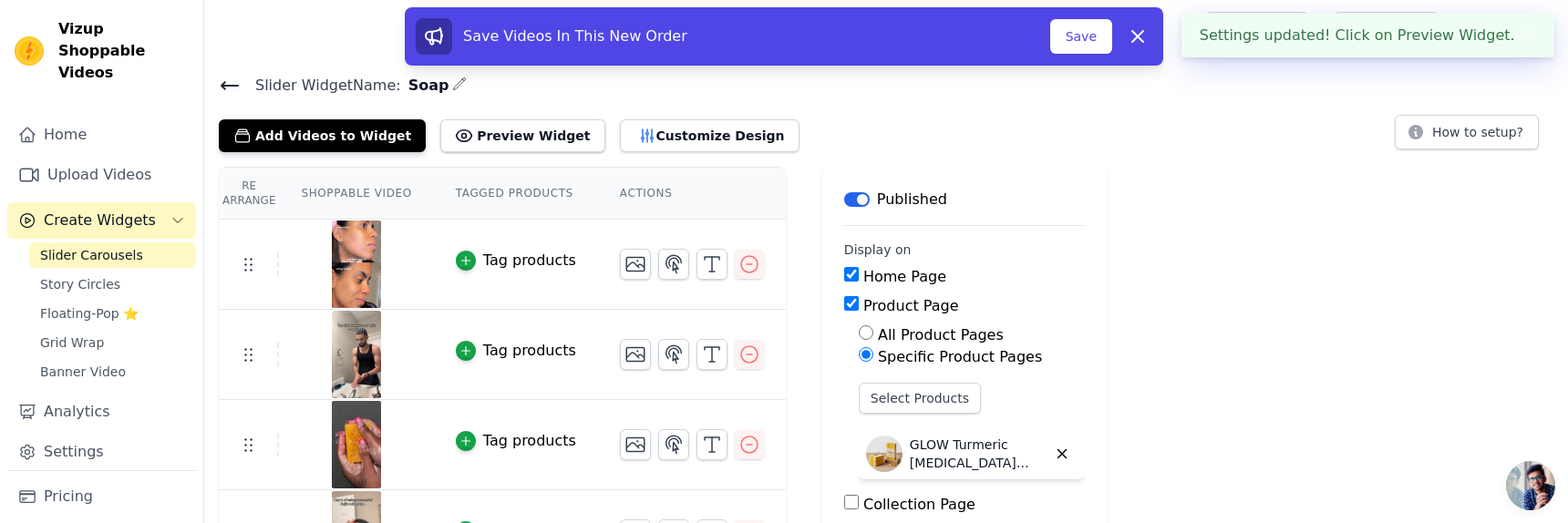
click at [649, 151] on div "Slider Widget Name: Soap Add Videos to Widget Preview Widget Customize Design H…" at bounding box center [886, 372] width 1364 height 598
click at [664, 137] on button "Customize Design" at bounding box center [710, 136] width 180 height 33
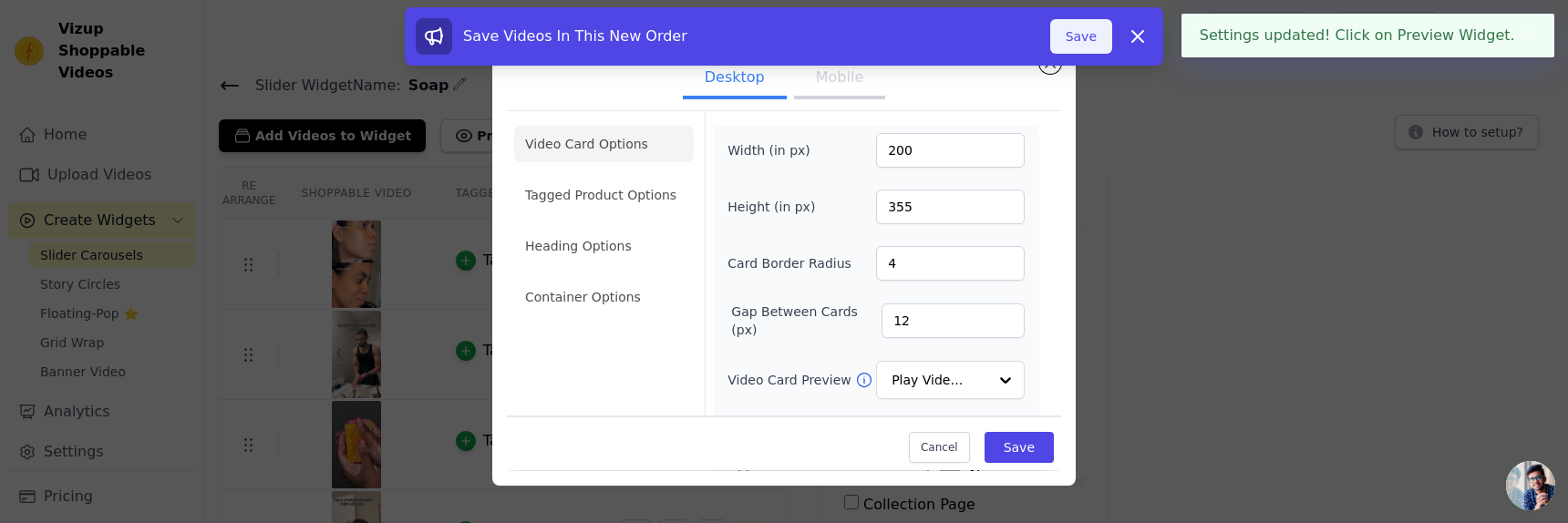
click at [1093, 30] on button "Save" at bounding box center [1082, 37] width 62 height 35
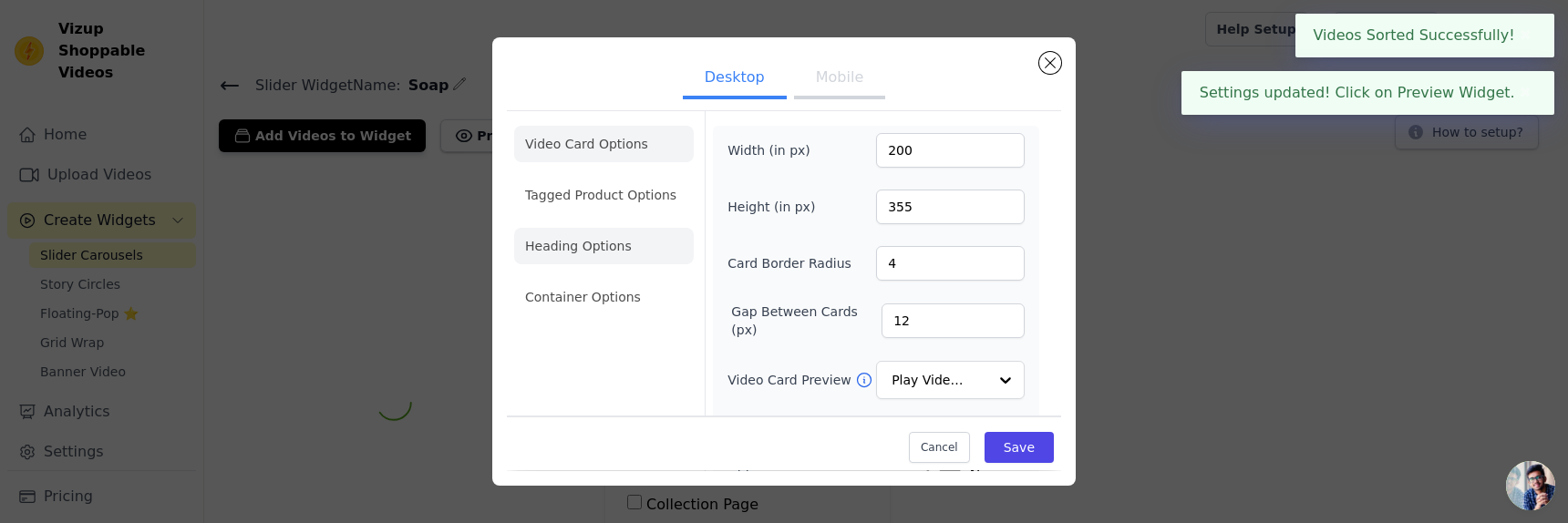
click at [614, 255] on li "Heading Options" at bounding box center [604, 246] width 180 height 37
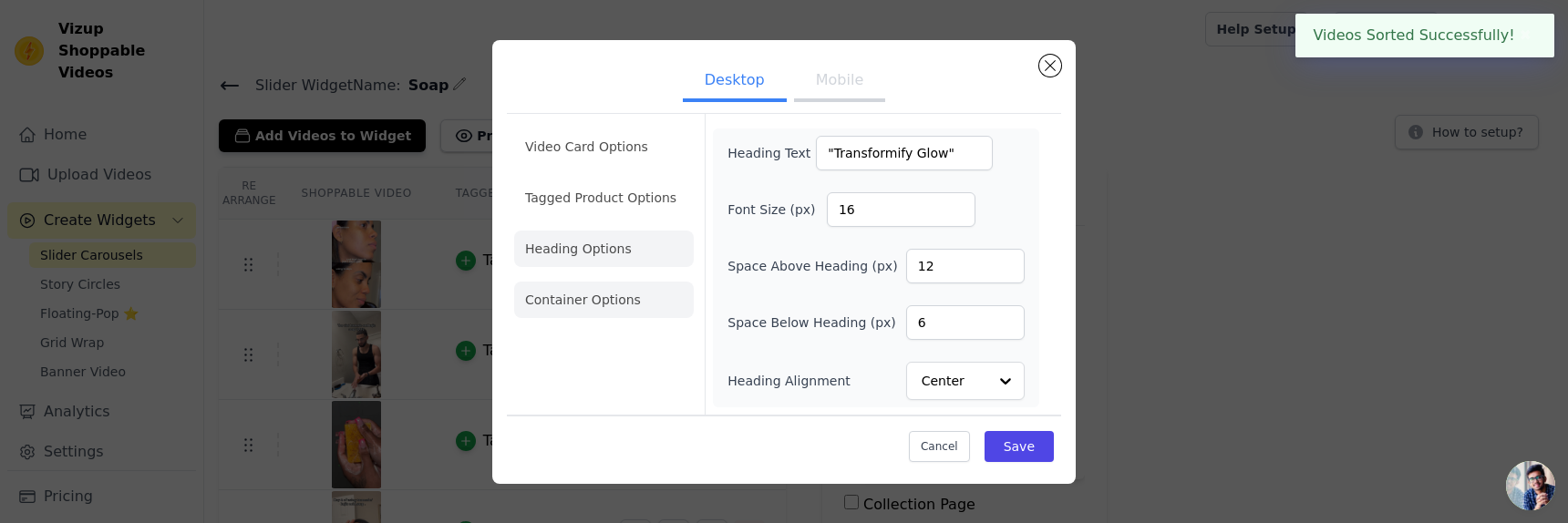
click at [621, 311] on li "Container Options" at bounding box center [604, 300] width 180 height 37
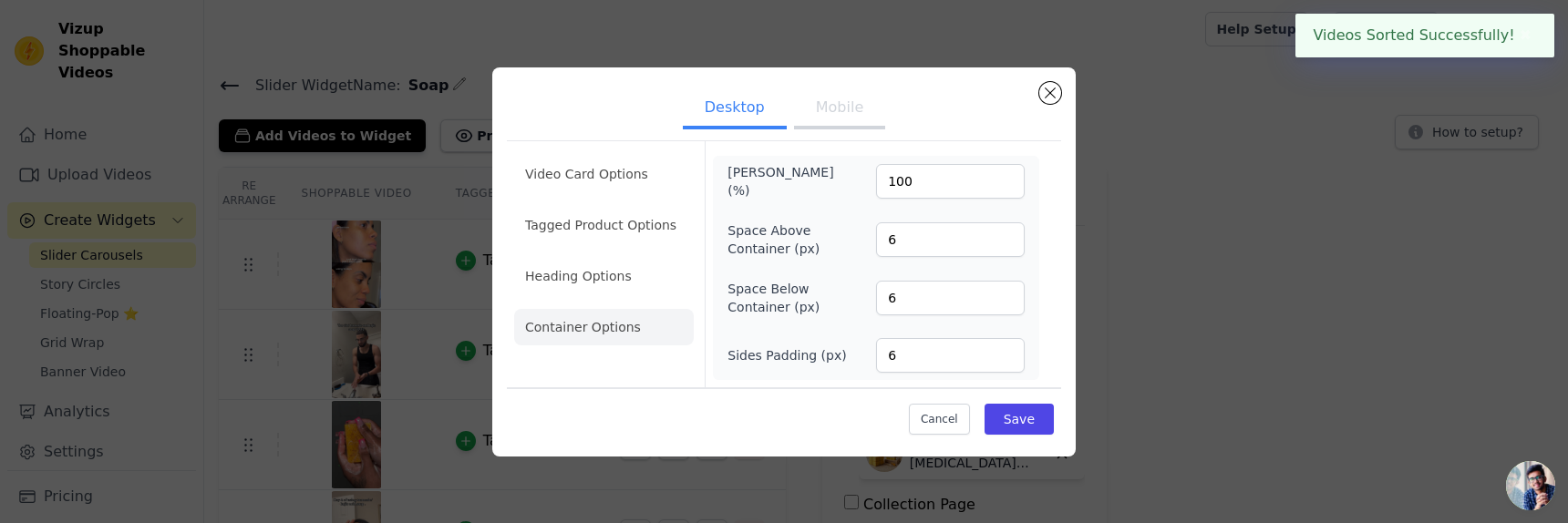
click at [626, 283] on li "Heading Options" at bounding box center [604, 277] width 180 height 37
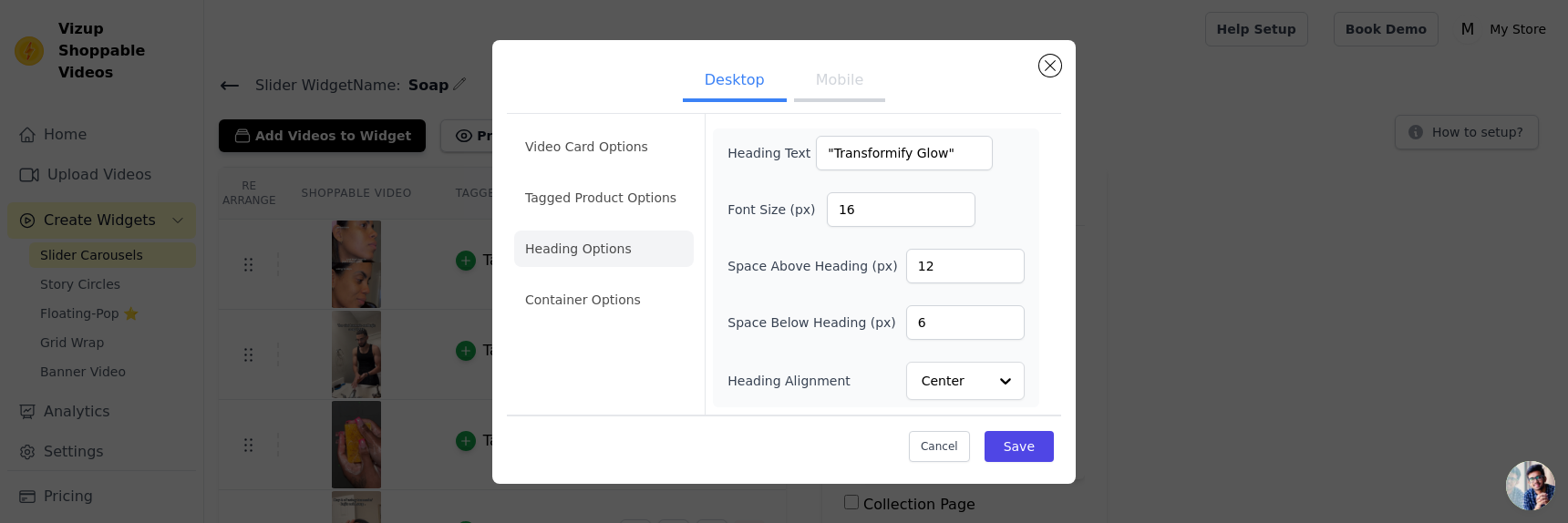
click at [834, 60] on ul "Desktop Mobile" at bounding box center [783, 82] width 554 height 55
click at [838, 76] on button "Mobile" at bounding box center [840, 82] width 92 height 40
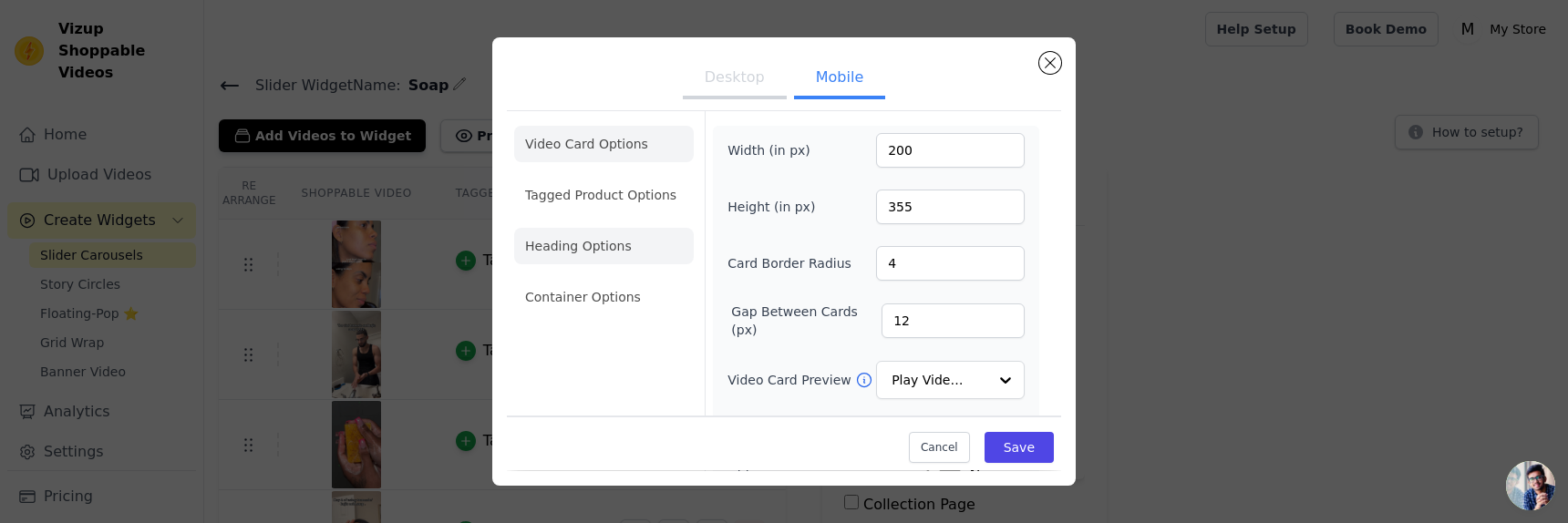
click at [662, 250] on li "Heading Options" at bounding box center [604, 246] width 180 height 37
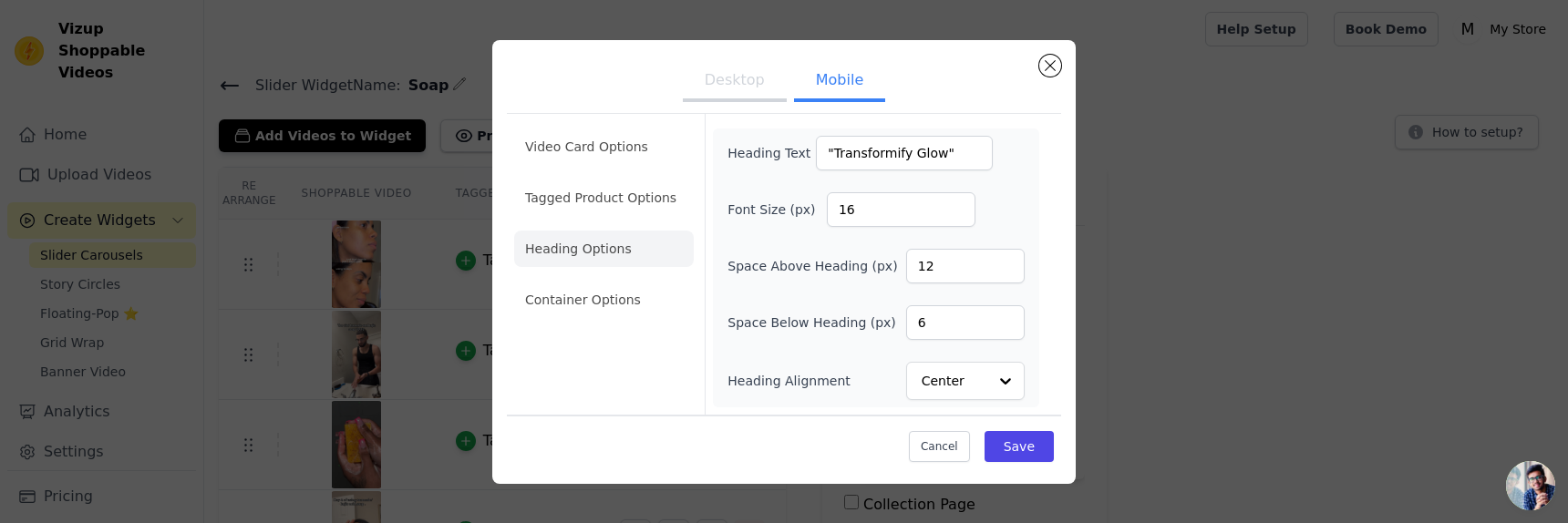
click at [726, 82] on button "Desktop" at bounding box center [735, 82] width 103 height 40
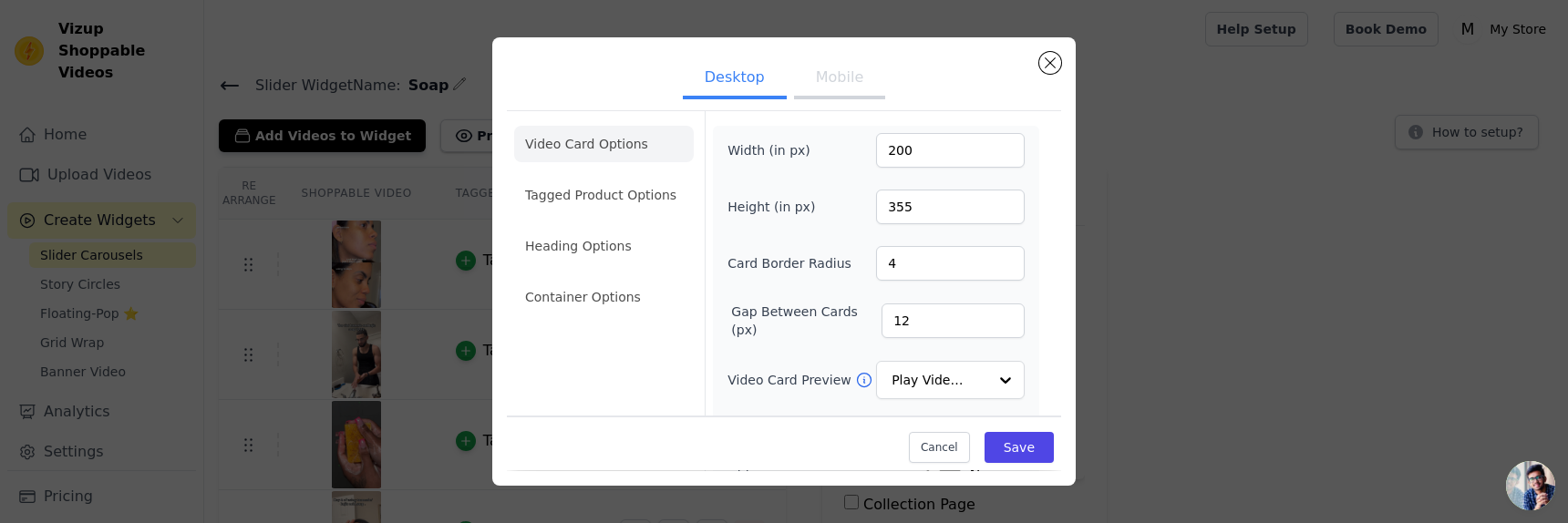
click at [828, 90] on button "Mobile" at bounding box center [840, 80] width 92 height 40
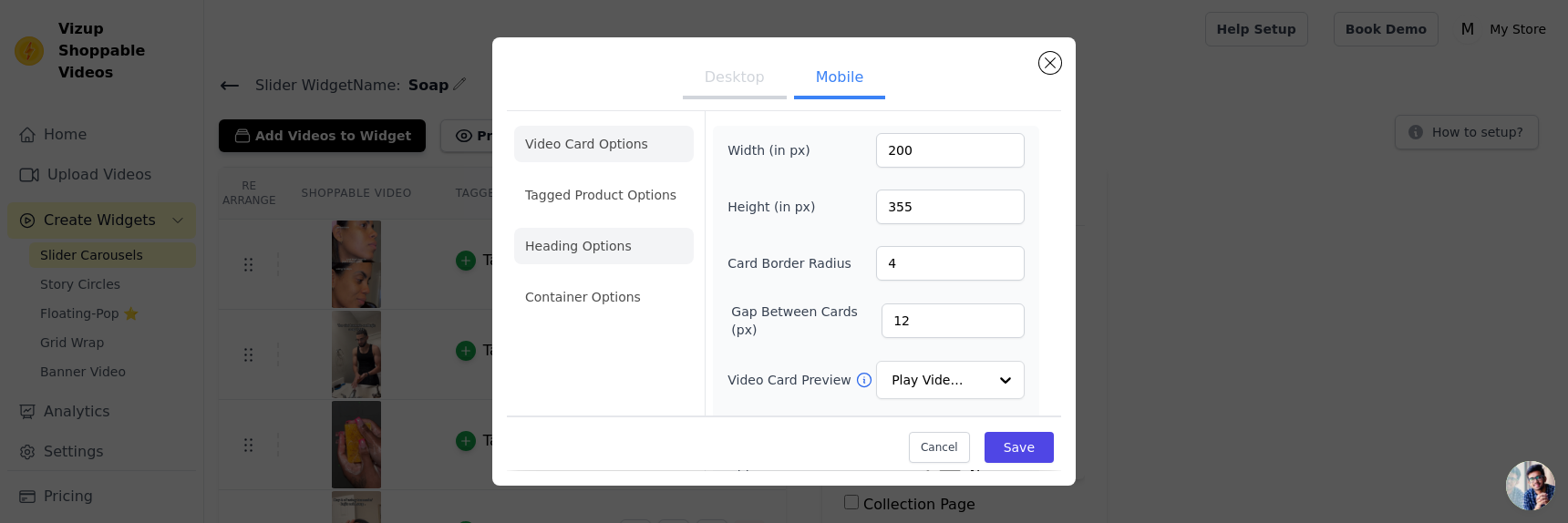
click at [590, 247] on li "Heading Options" at bounding box center [604, 246] width 180 height 37
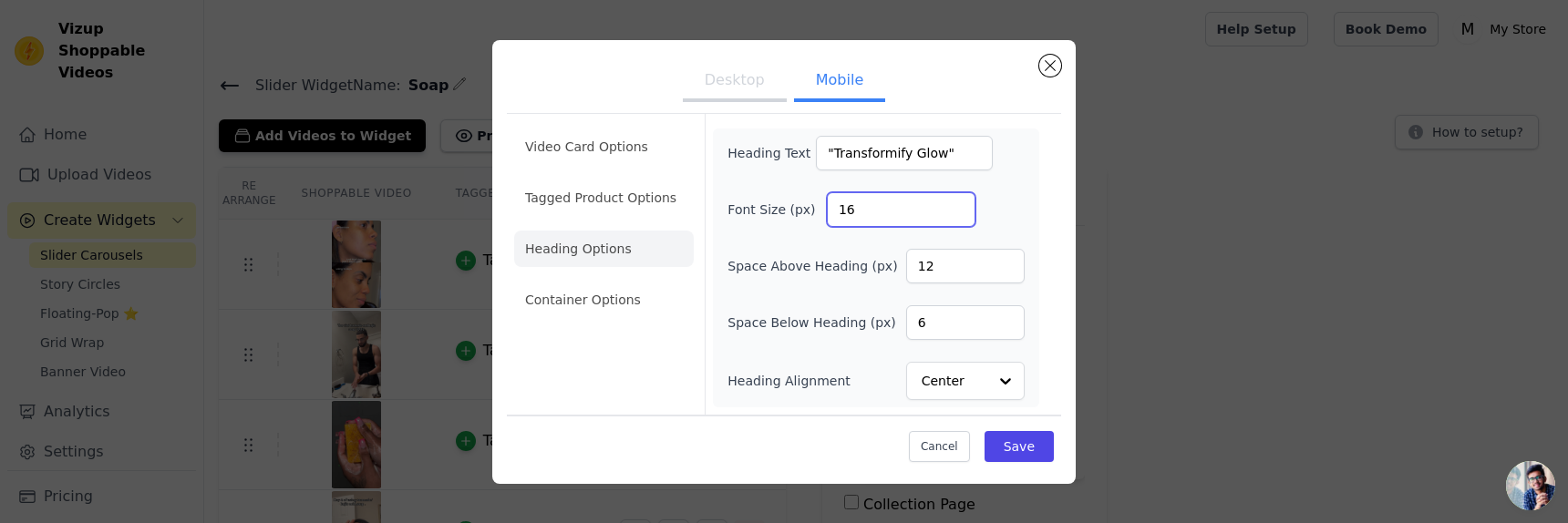
click at [902, 211] on input "16" at bounding box center [901, 210] width 148 height 35
type input "1"
type input "28"
click at [1020, 454] on button "Save" at bounding box center [1019, 447] width 70 height 31
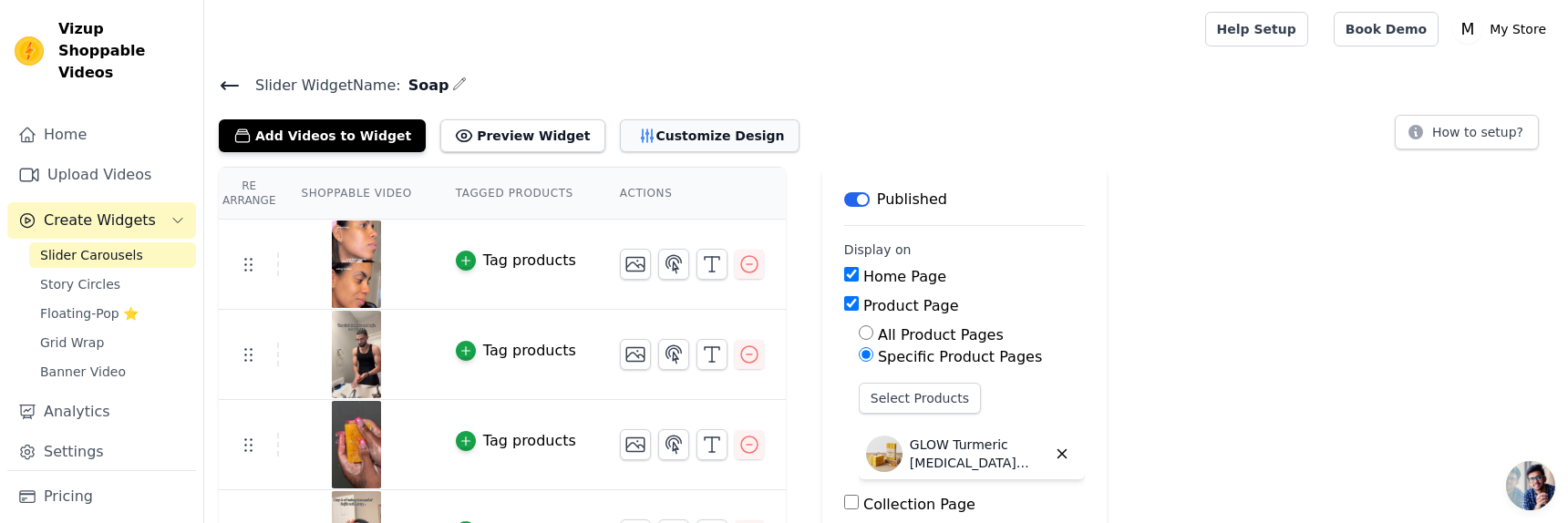
click at [676, 136] on button "Customize Design" at bounding box center [710, 136] width 180 height 33
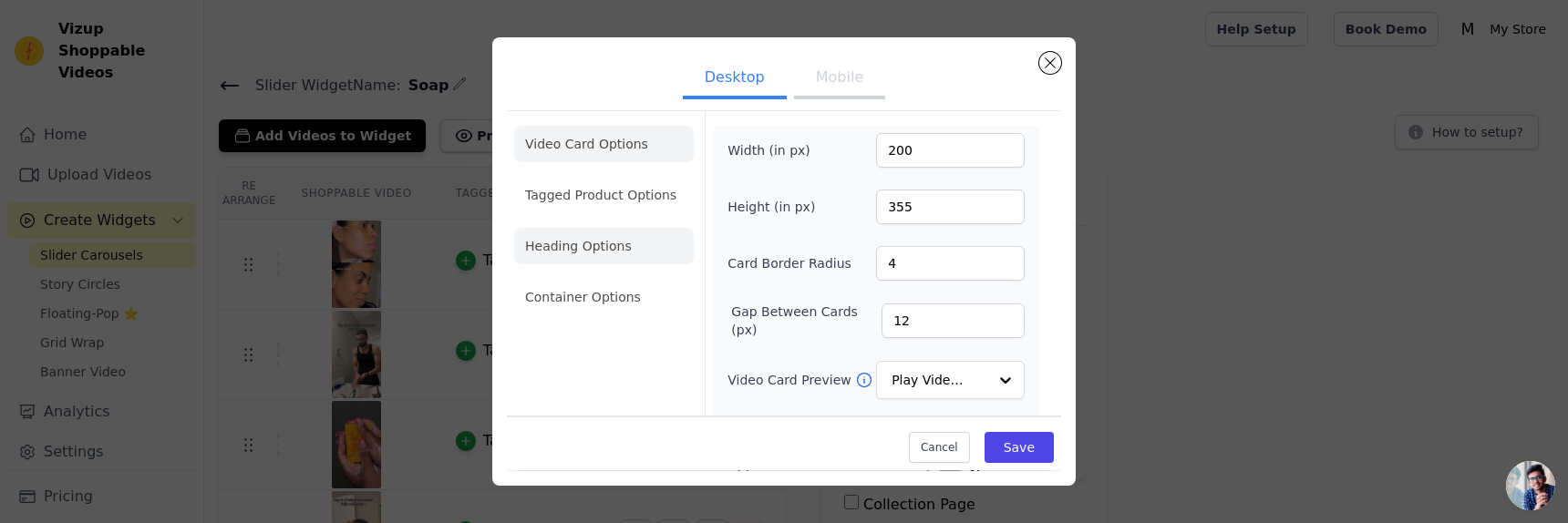
click at [604, 232] on li "Heading Options" at bounding box center [604, 246] width 180 height 37
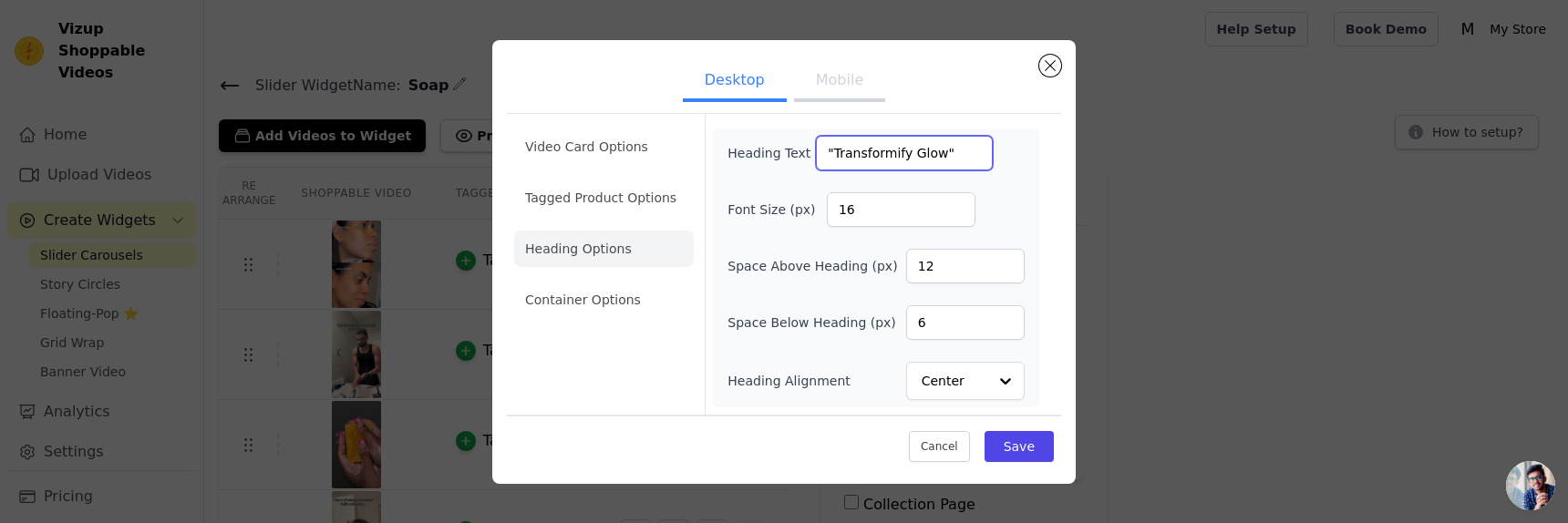
click at [931, 156] on input ""Transformify Glow"" at bounding box center [904, 153] width 177 height 35
click at [977, 151] on div "Heading Text "Transformify Glow"" at bounding box center [876, 153] width 297 height 35
click at [960, 158] on input ""Transformify Glow"" at bounding box center [904, 153] width 177 height 35
type input "Transformify Glow!"
click at [1051, 446] on button "Save" at bounding box center [1019, 447] width 70 height 31
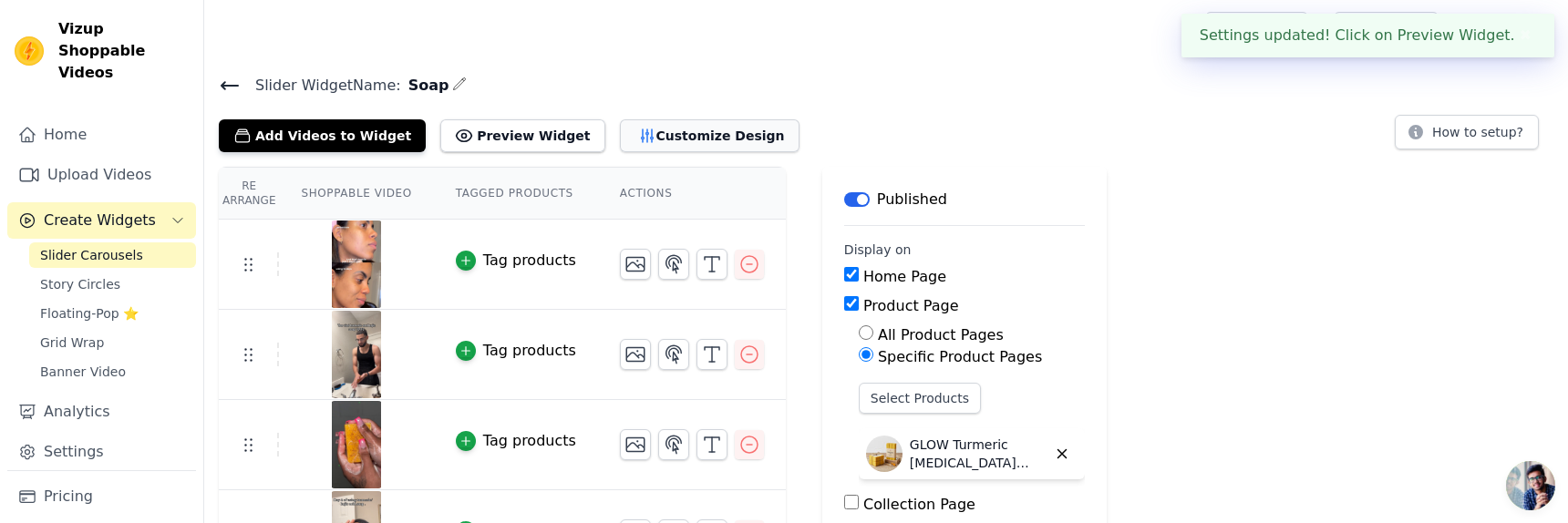
click at [706, 131] on button "Customize Design" at bounding box center [710, 136] width 180 height 33
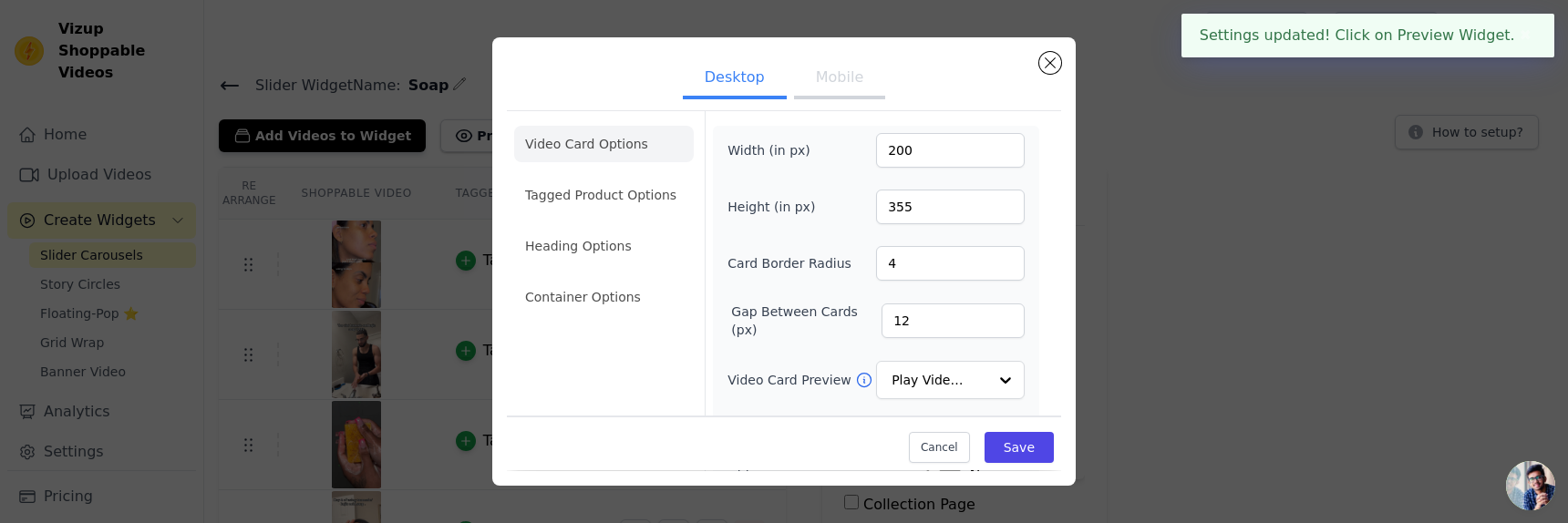
click at [835, 76] on button "Mobile" at bounding box center [840, 80] width 92 height 40
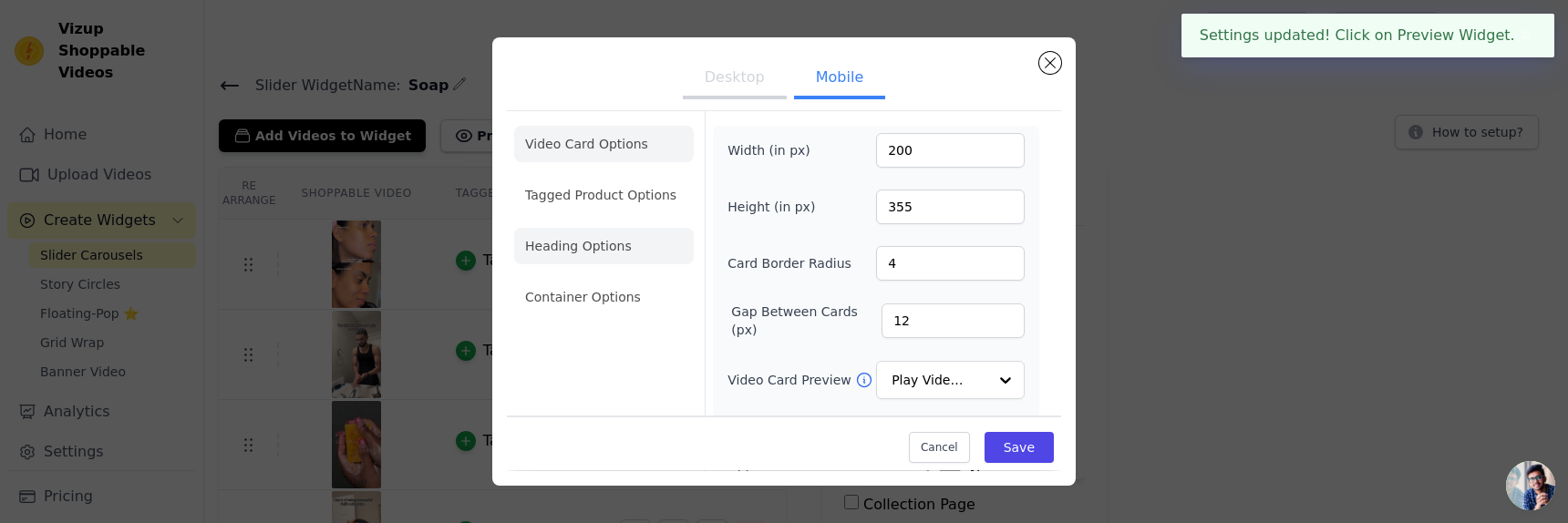
click at [628, 249] on li "Heading Options" at bounding box center [604, 246] width 180 height 37
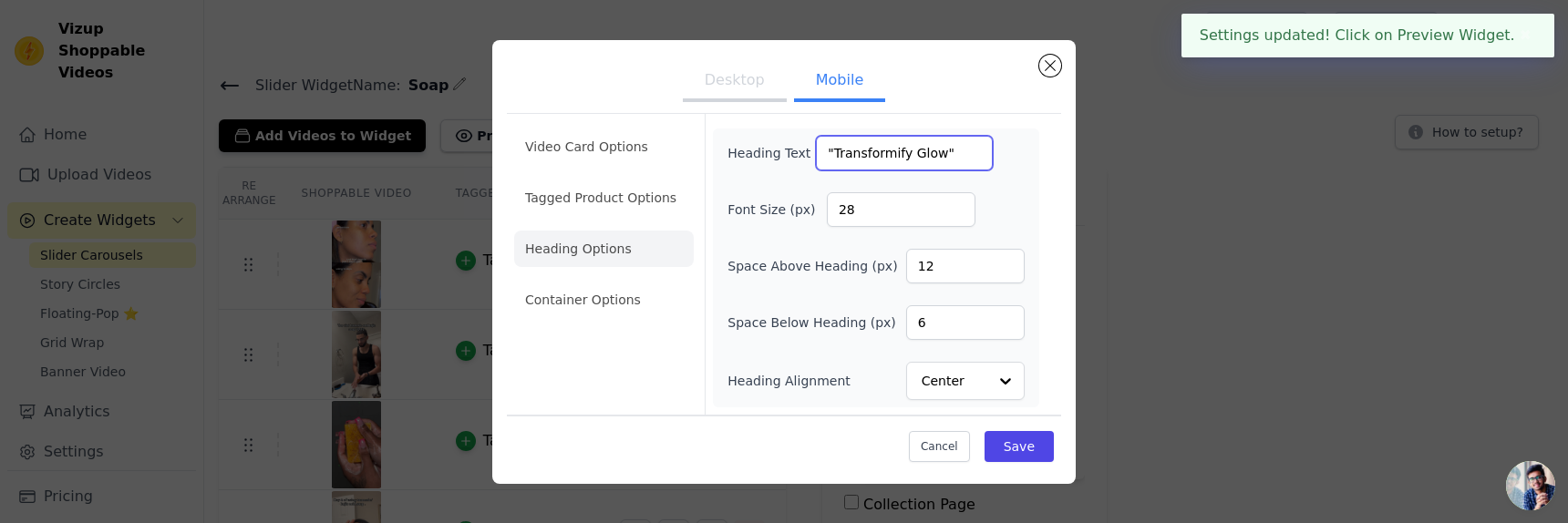
click at [961, 155] on input ""Transformify Glow"" at bounding box center [904, 153] width 177 height 35
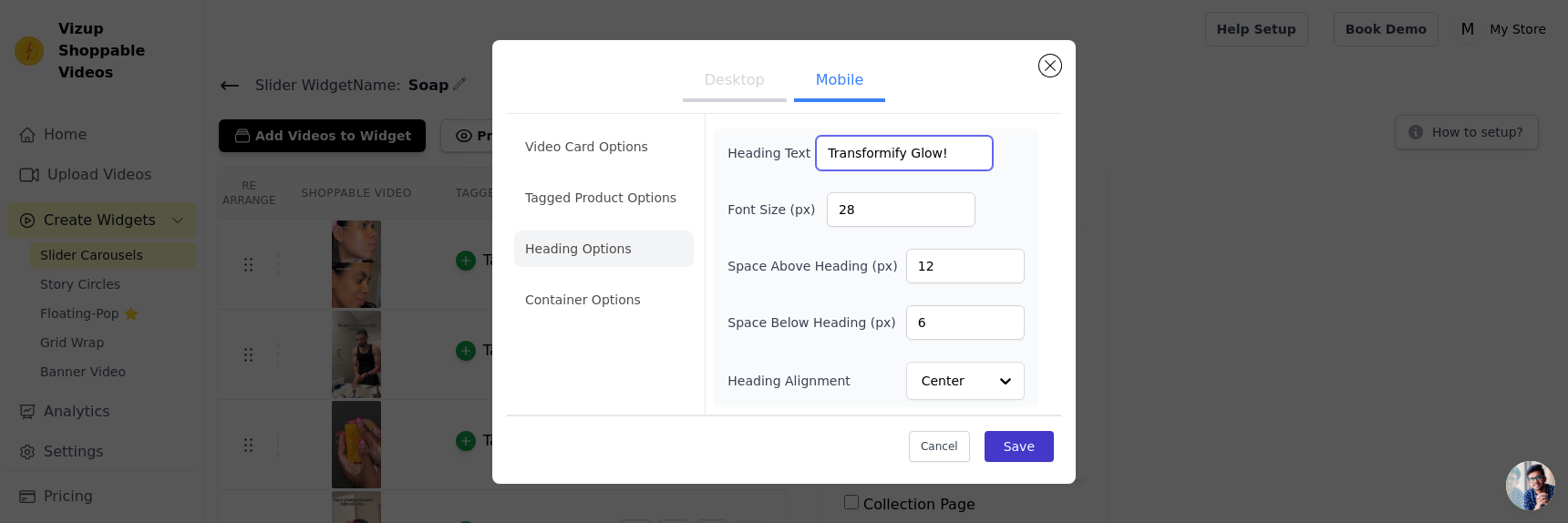
type input "Transformify Glow!"
click at [1037, 450] on button "Save" at bounding box center [1019, 447] width 70 height 31
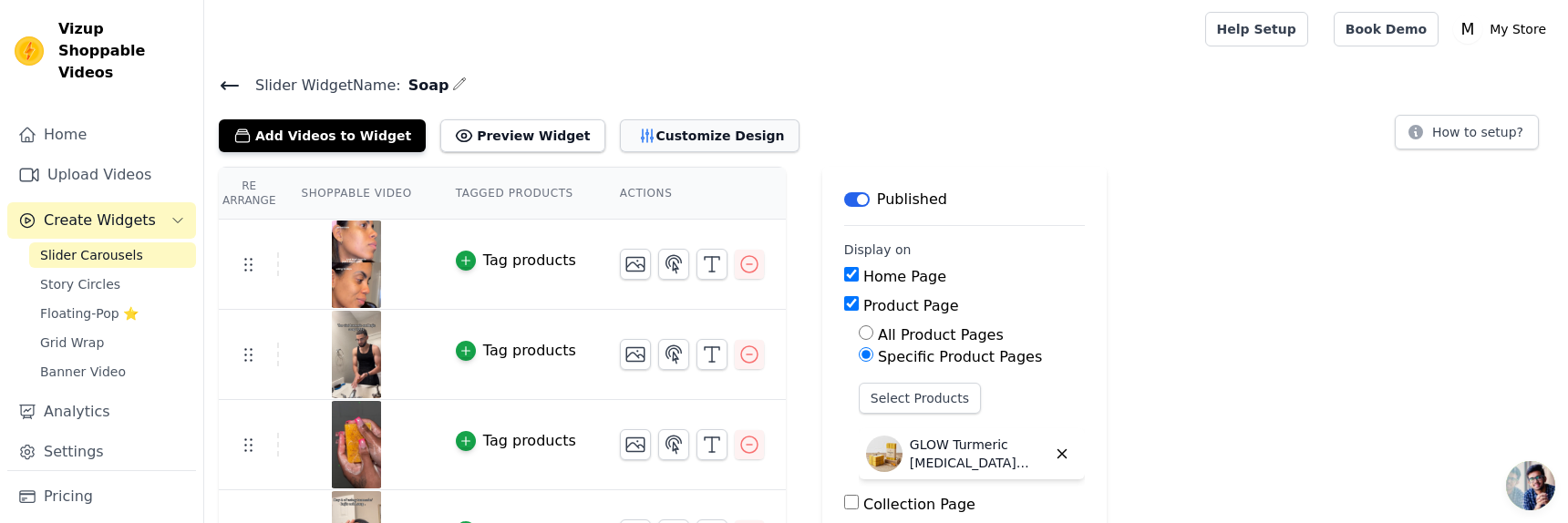
click at [684, 133] on button "Customize Design" at bounding box center [710, 136] width 180 height 33
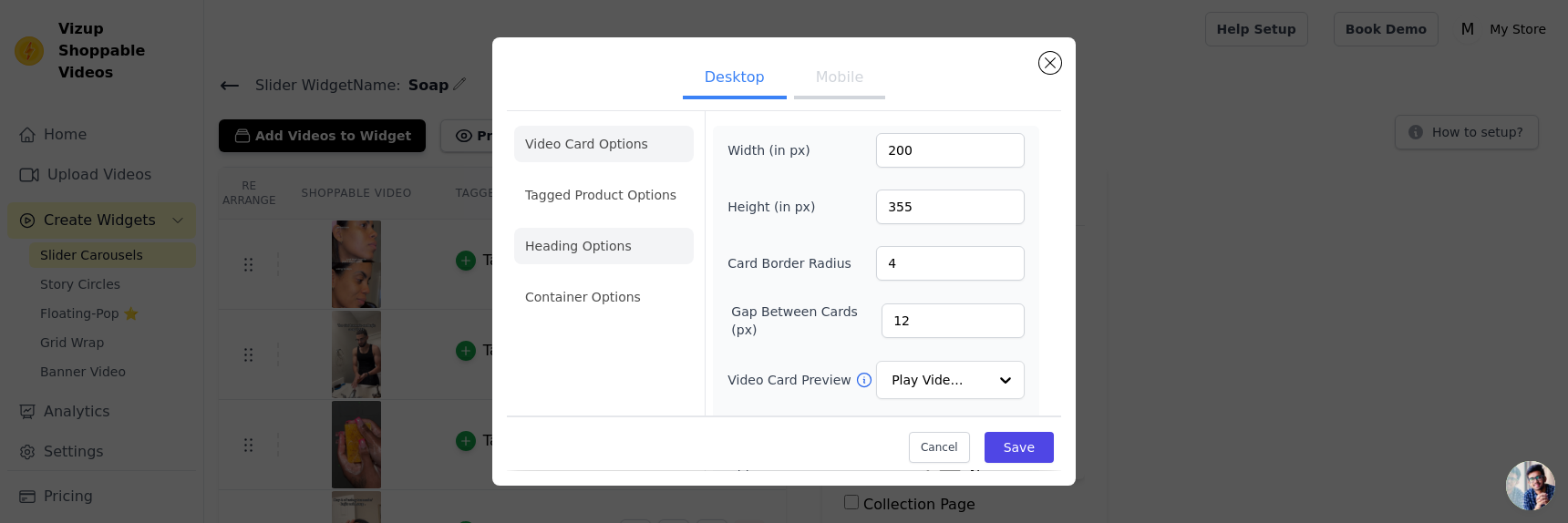
click at [612, 256] on li "Heading Options" at bounding box center [604, 246] width 180 height 37
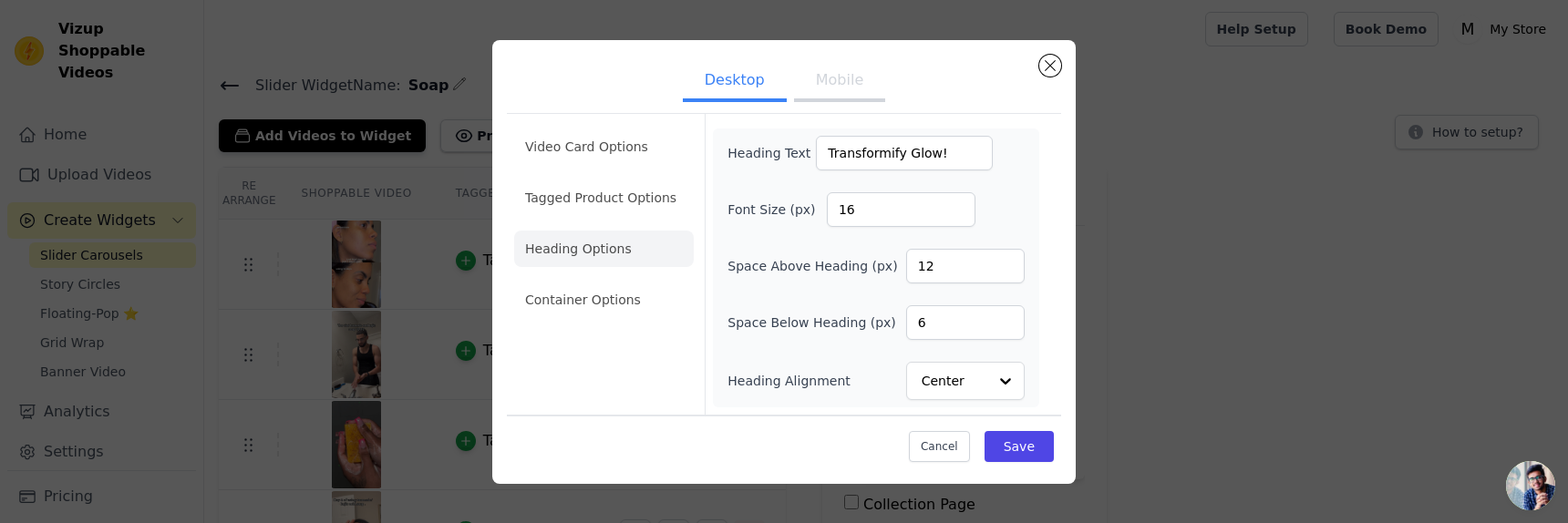
click at [842, 91] on button "Mobile" at bounding box center [840, 82] width 92 height 40
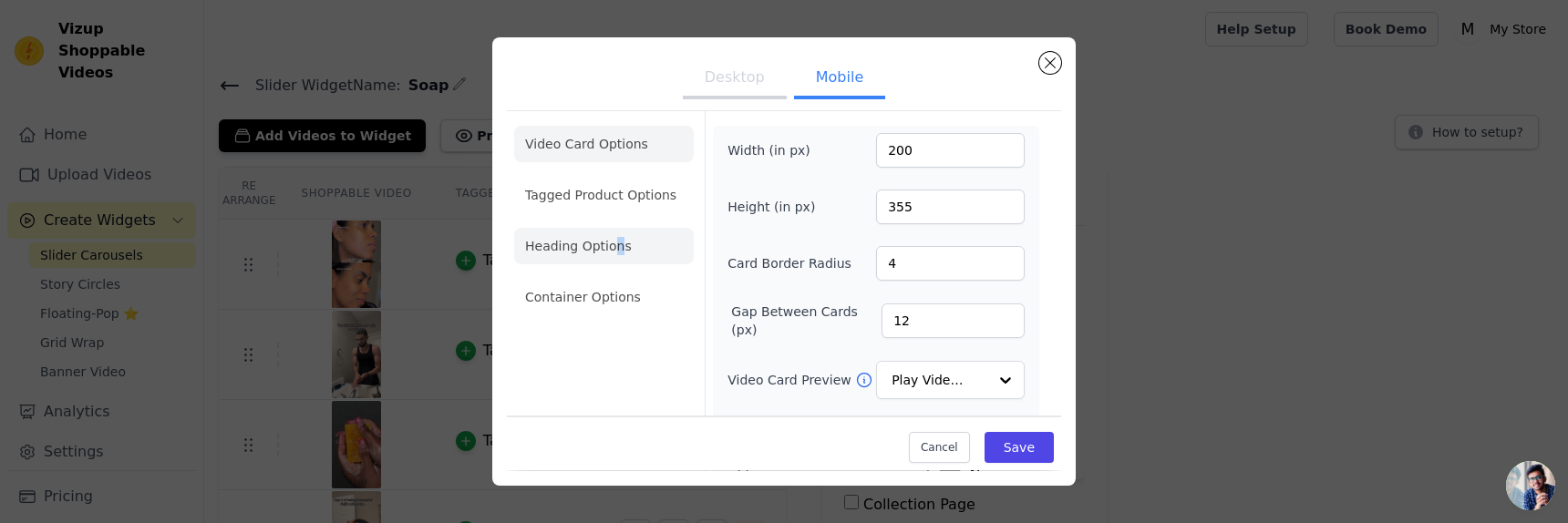
click at [622, 240] on li "Heading Options" at bounding box center [604, 246] width 180 height 37
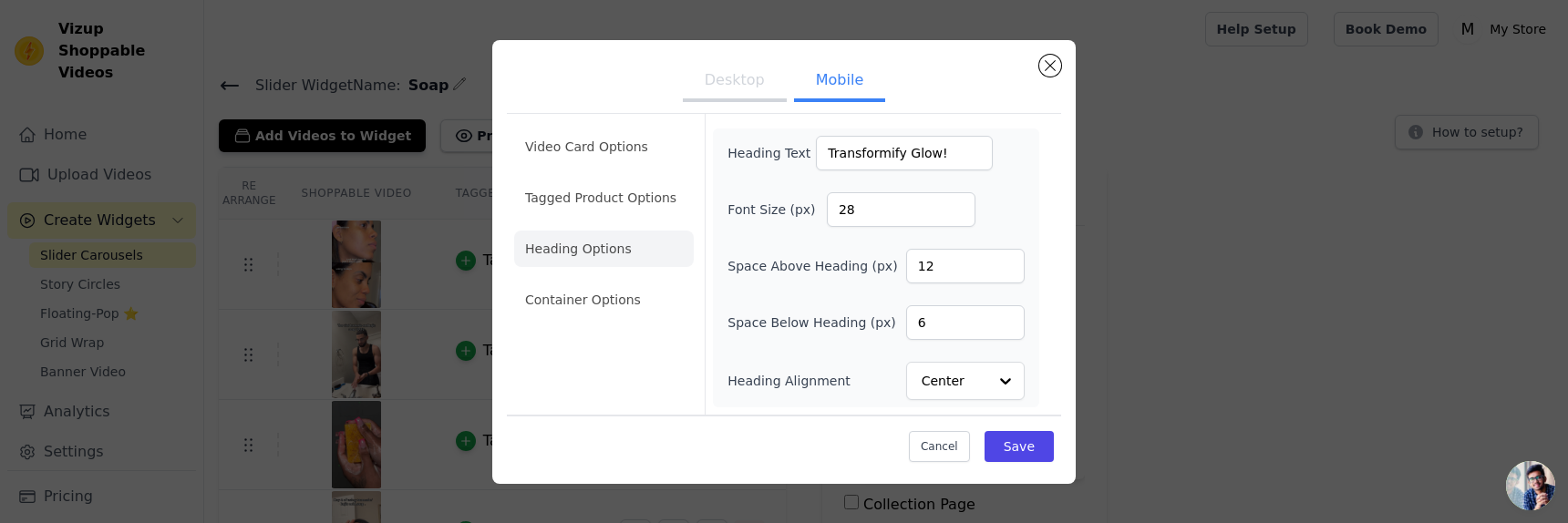
click at [691, 74] on ul "Desktop Mobile" at bounding box center [783, 82] width 554 height 55
click at [727, 80] on button "Desktop" at bounding box center [735, 82] width 103 height 40
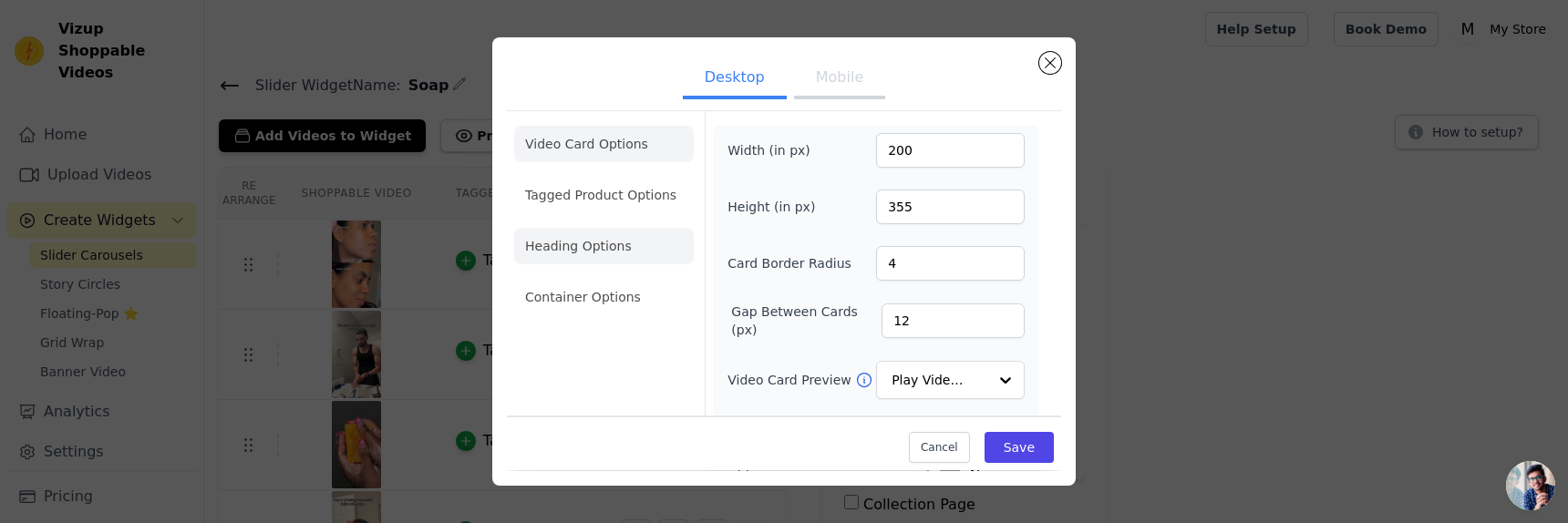
click at [631, 244] on li "Heading Options" at bounding box center [604, 246] width 180 height 37
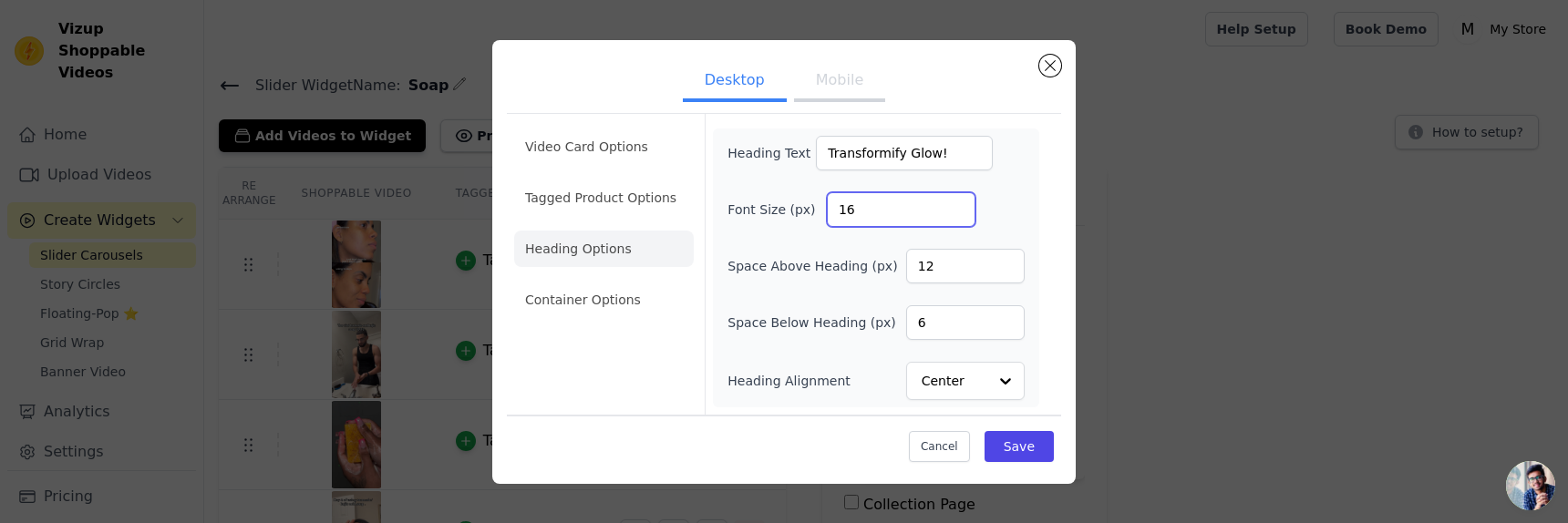
click at [887, 218] on input "16" at bounding box center [901, 210] width 148 height 35
type input "1"
type input "28"
click at [1028, 448] on button "Save" at bounding box center [1019, 447] width 70 height 31
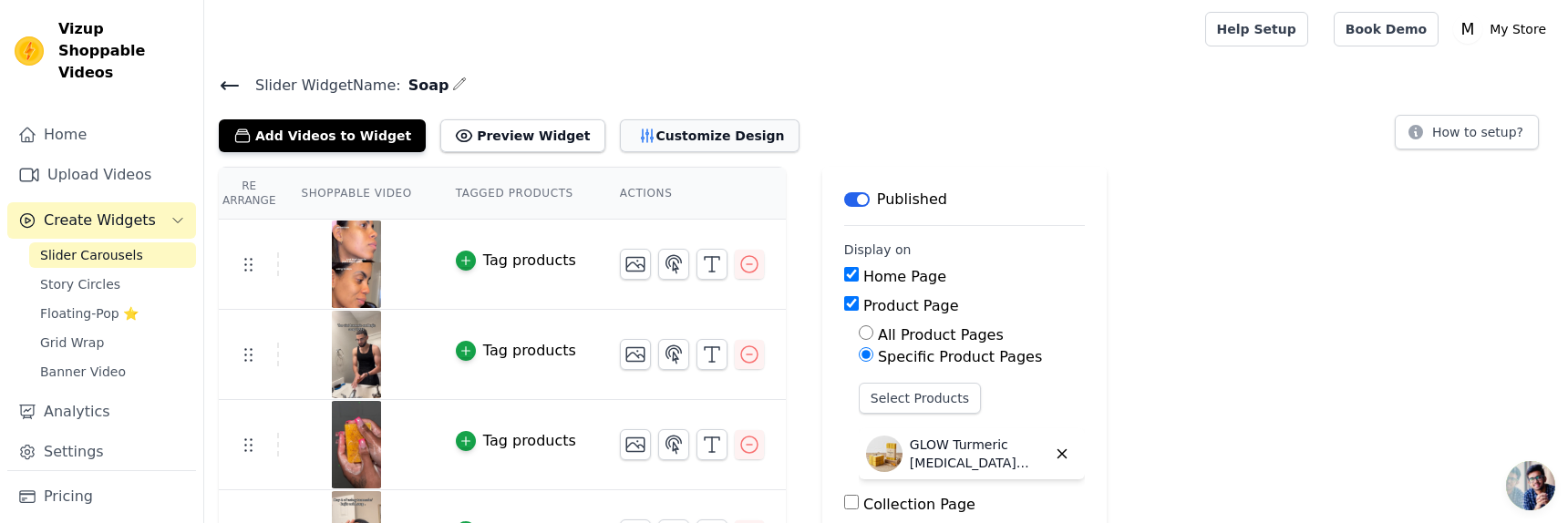
click at [645, 139] on button "Customize Design" at bounding box center [710, 136] width 180 height 33
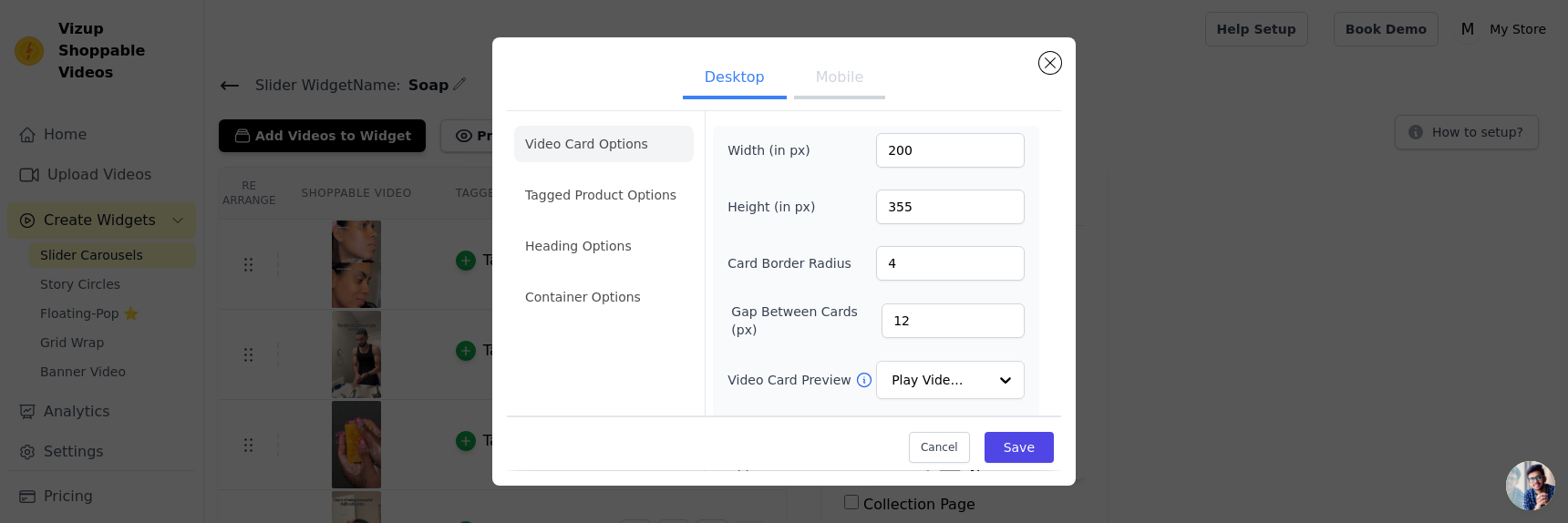
click at [858, 79] on button "Mobile" at bounding box center [840, 80] width 92 height 40
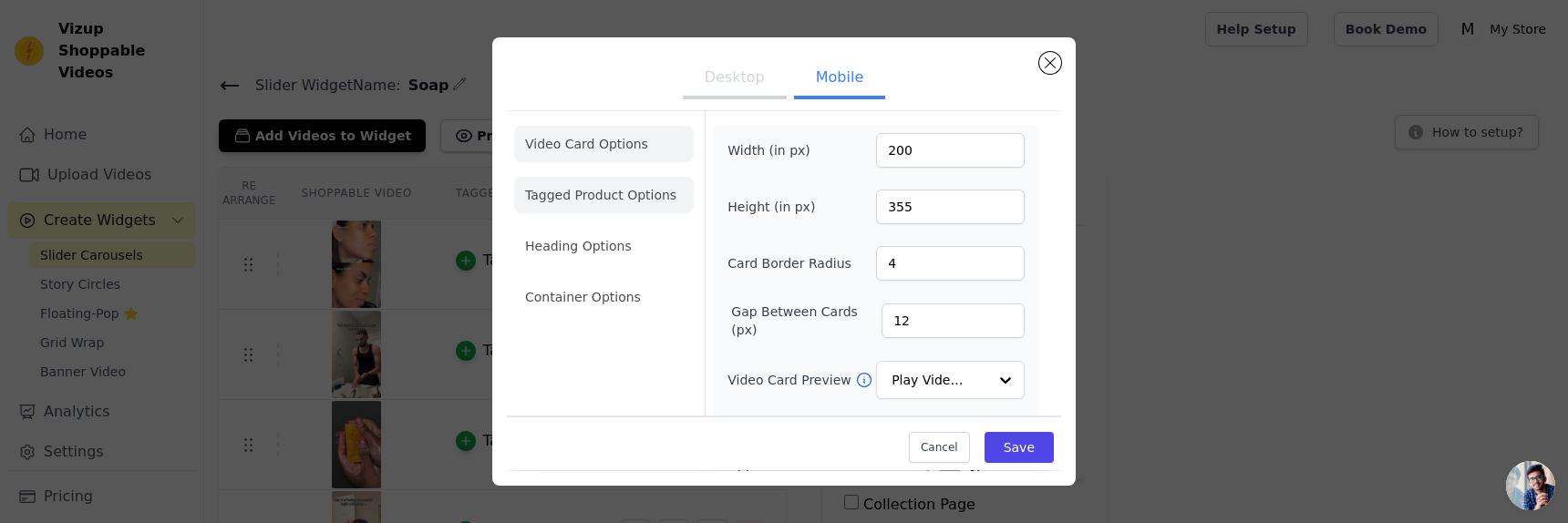
click at [634, 201] on li "Tagged Product Options" at bounding box center [604, 195] width 180 height 37
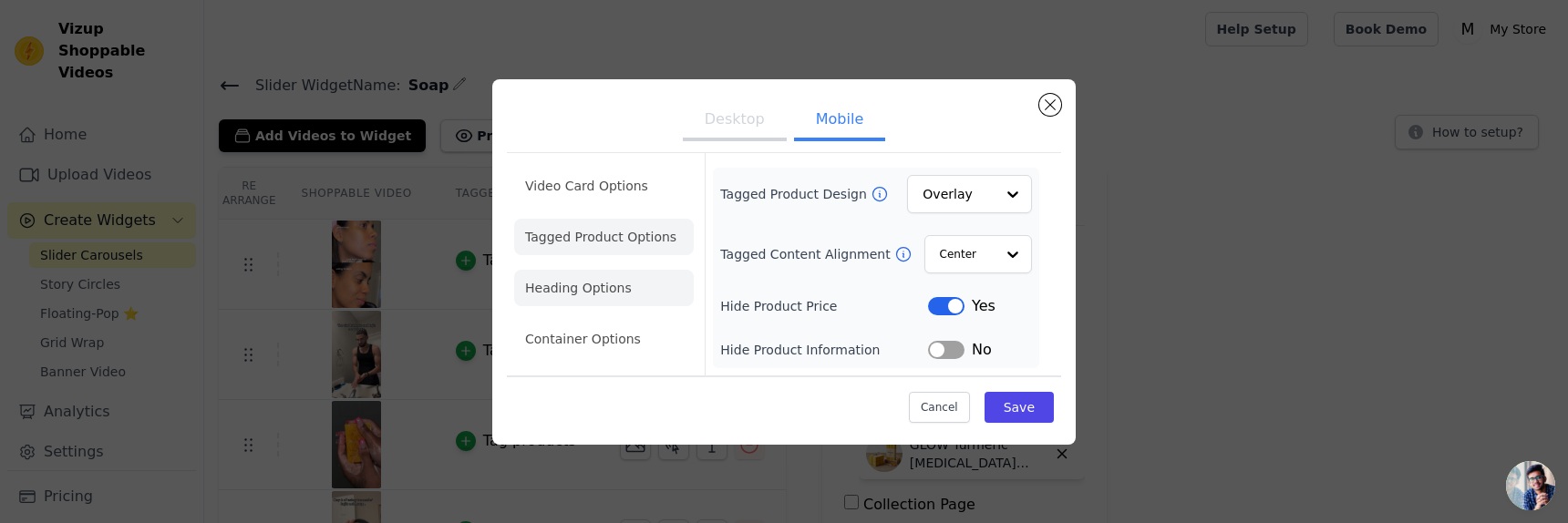
click at [592, 297] on li "Heading Options" at bounding box center [604, 289] width 180 height 37
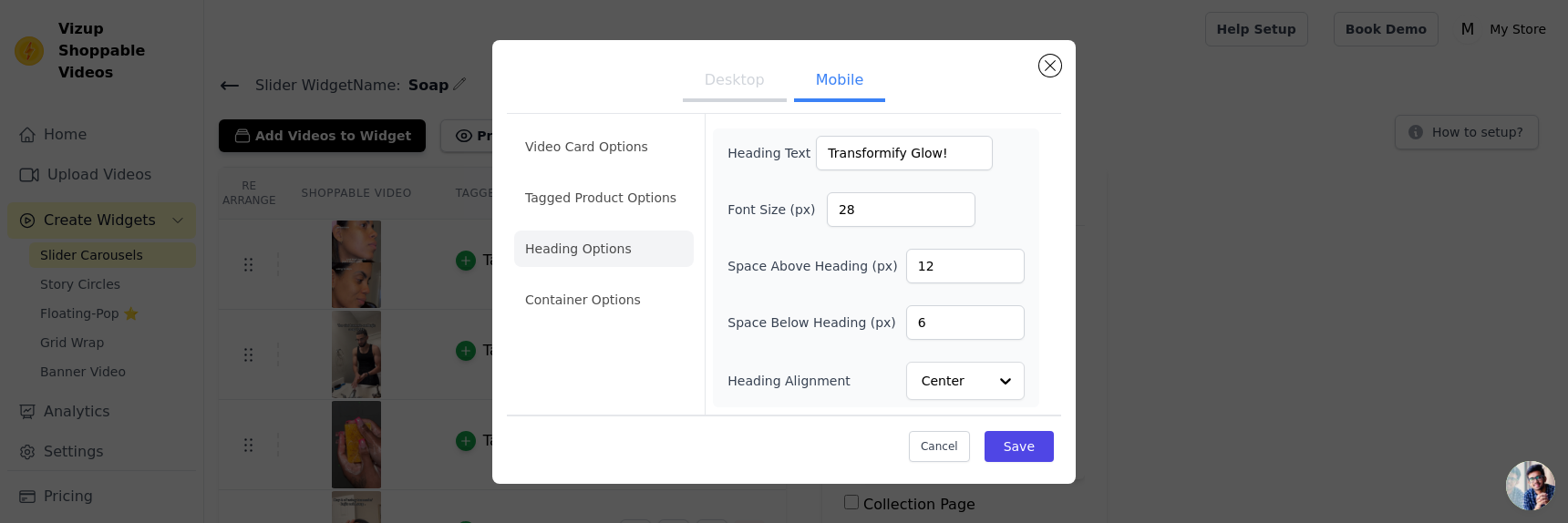
click at [567, 298] on li "Container Options" at bounding box center [604, 300] width 180 height 37
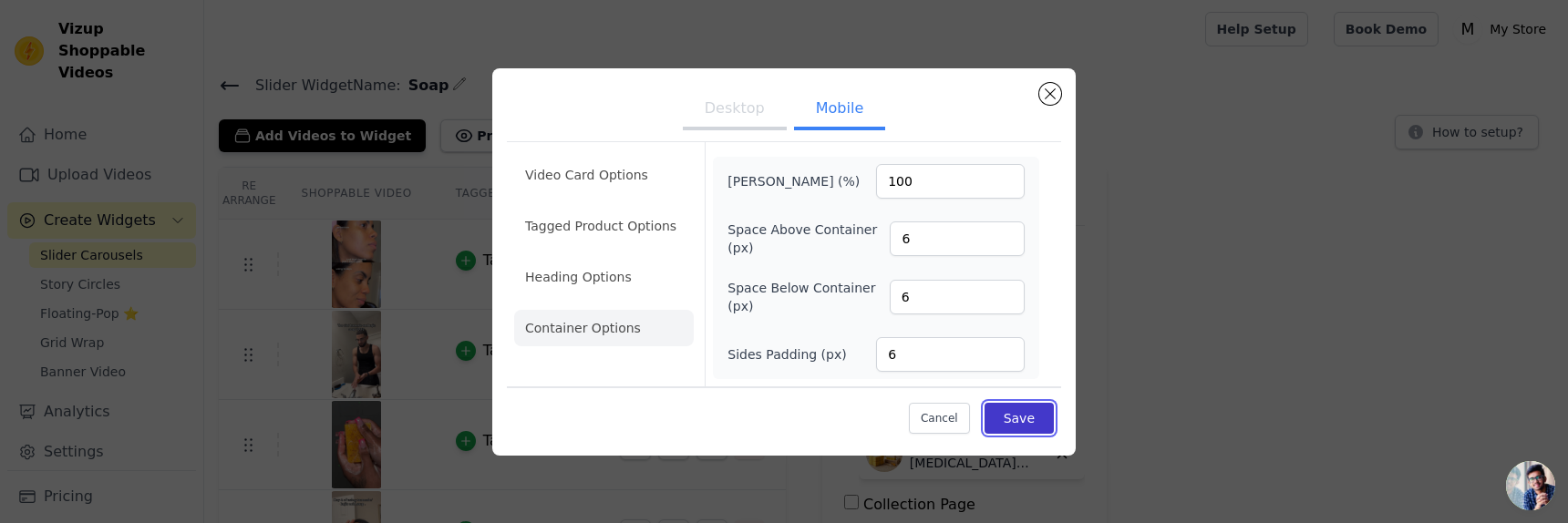
click at [1012, 416] on button "Save" at bounding box center [1019, 419] width 70 height 31
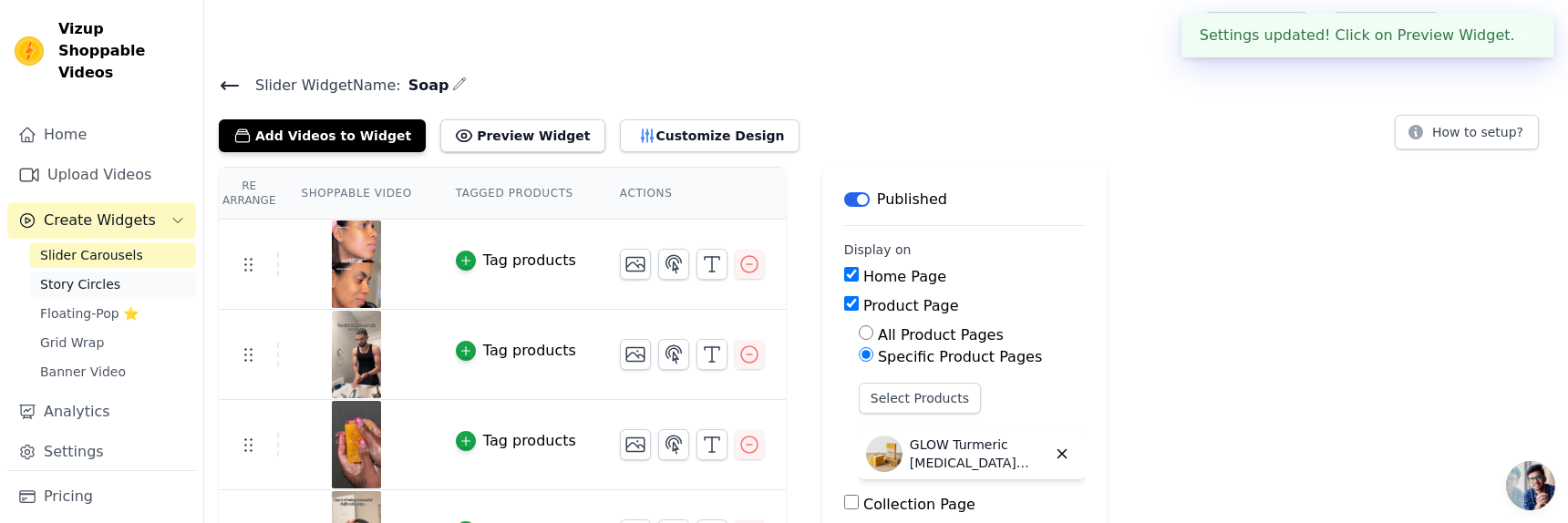
click at [133, 272] on link "Story Circles" at bounding box center [113, 285] width 167 height 26
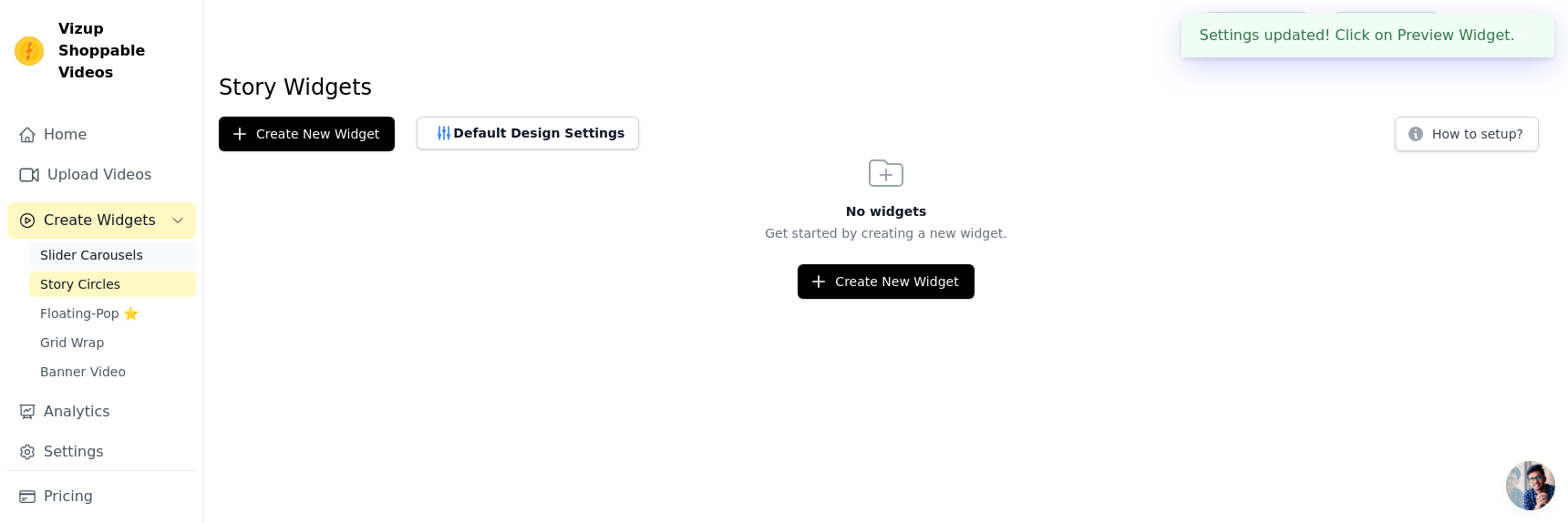
click at [133, 246] on span "Slider Carousels" at bounding box center [92, 256] width 103 height 18
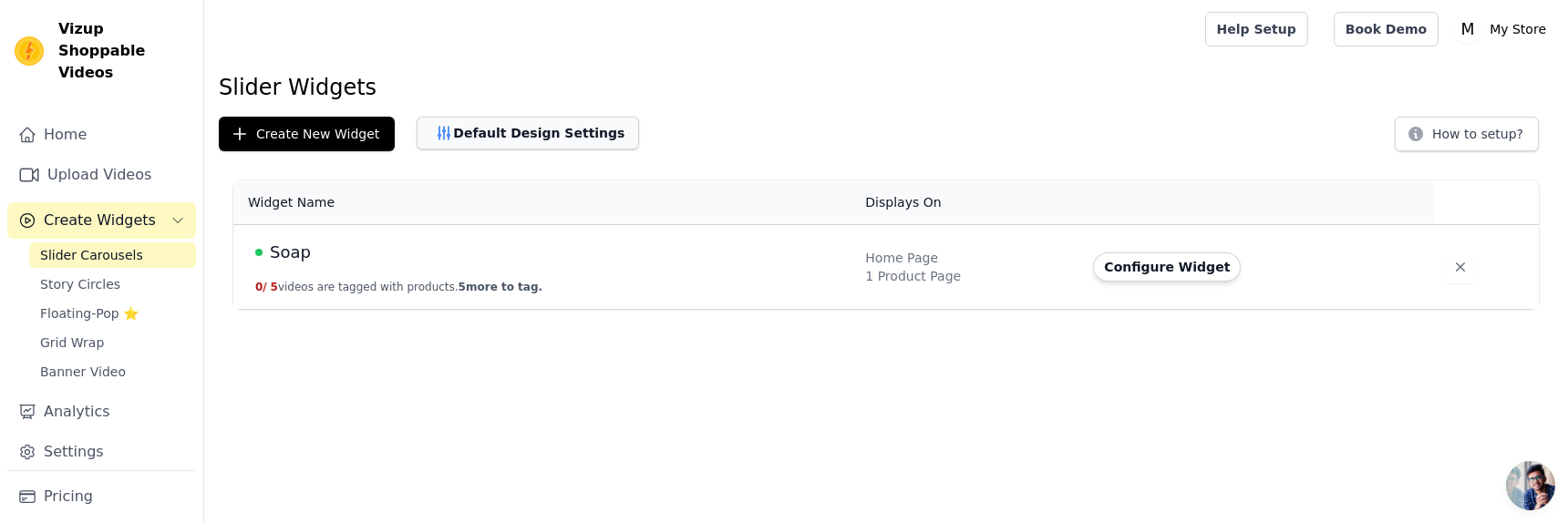
click at [549, 126] on button "Default Design Settings" at bounding box center [528, 133] width 223 height 33
